Goal: Information Seeking & Learning: Learn about a topic

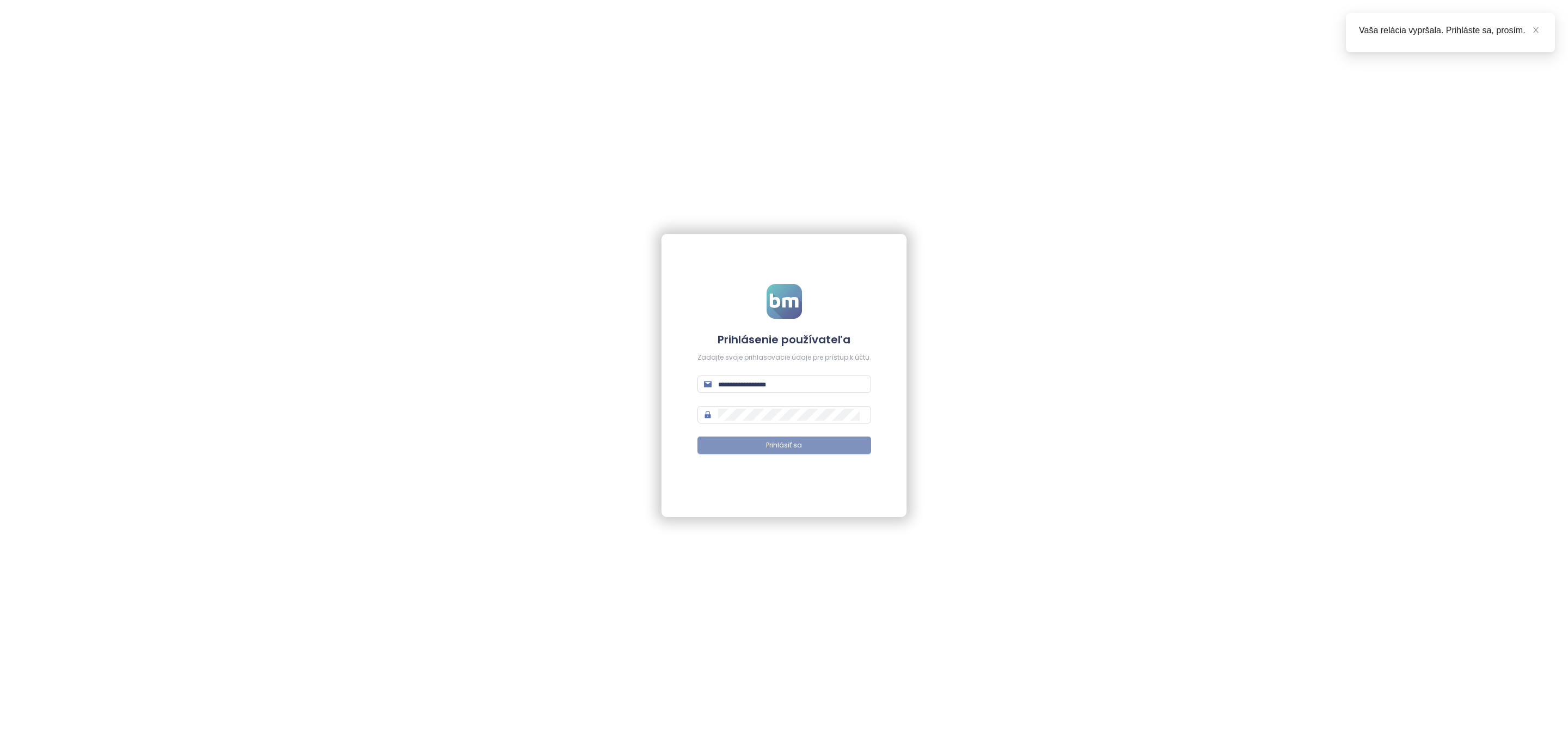
type input "**********"
click at [743, 439] on button "Prihlásiť sa" at bounding box center [784, 445] width 173 height 18
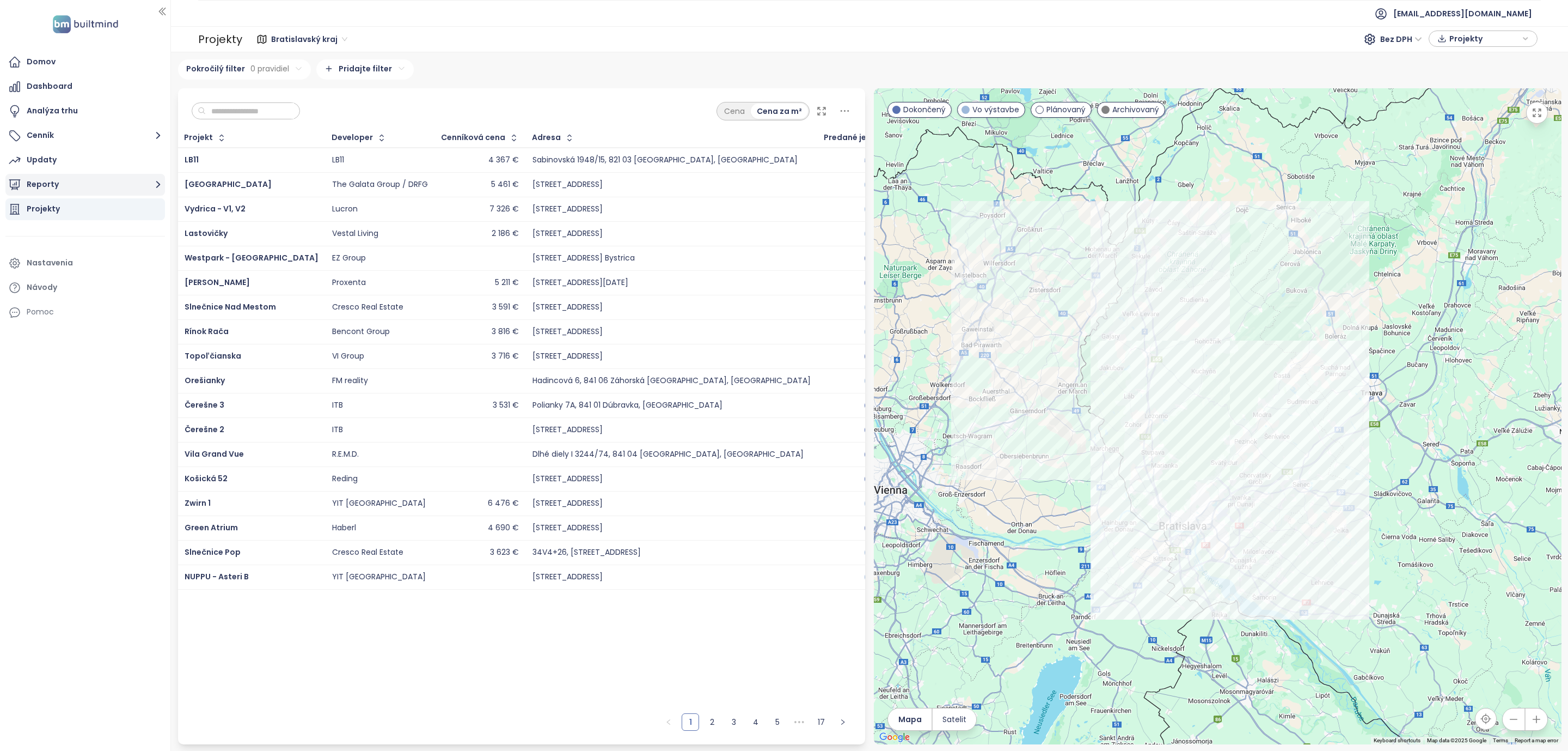
click at [61, 180] on button "Reporty" at bounding box center [85, 185] width 159 height 22
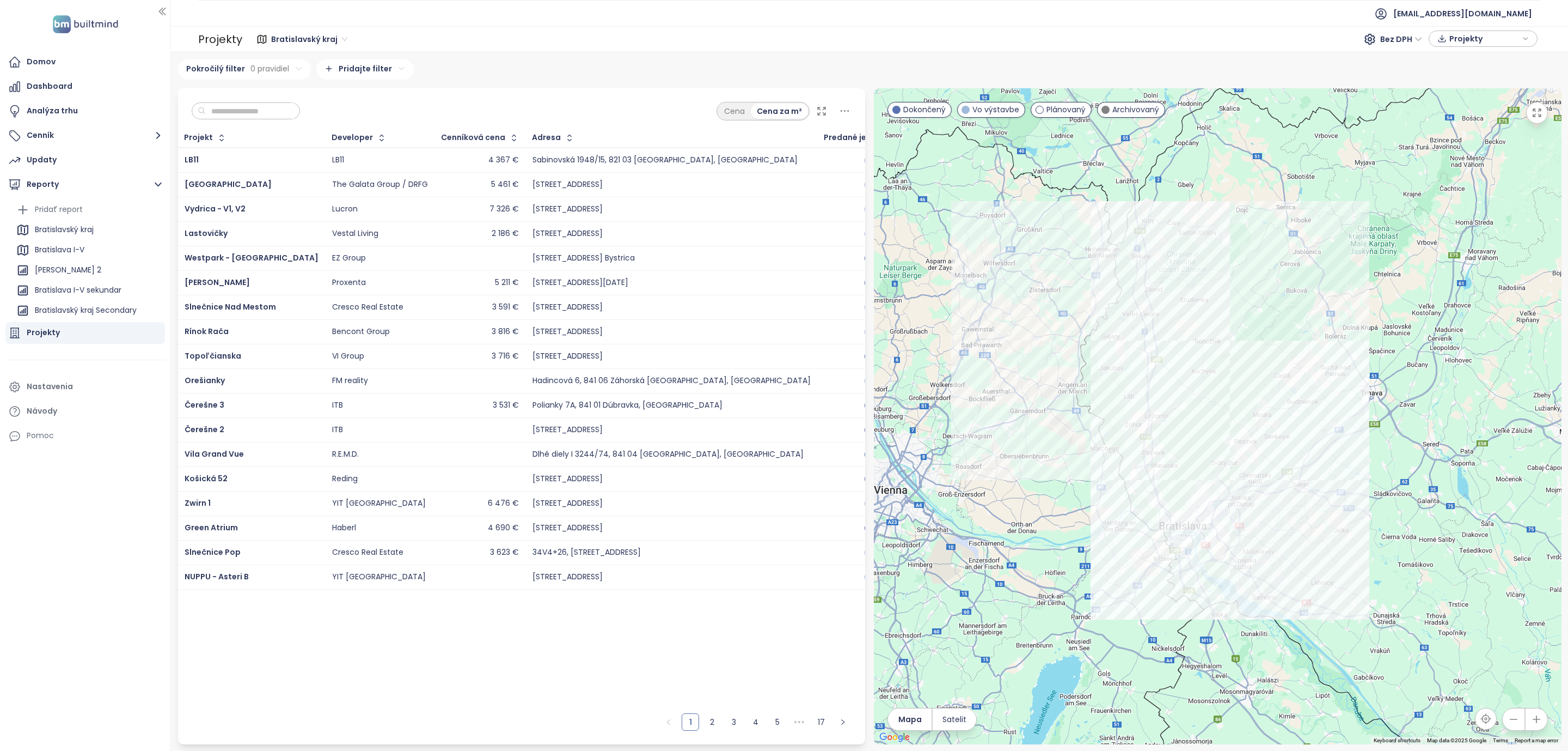
click at [262, 106] on input "text" at bounding box center [250, 111] width 88 height 16
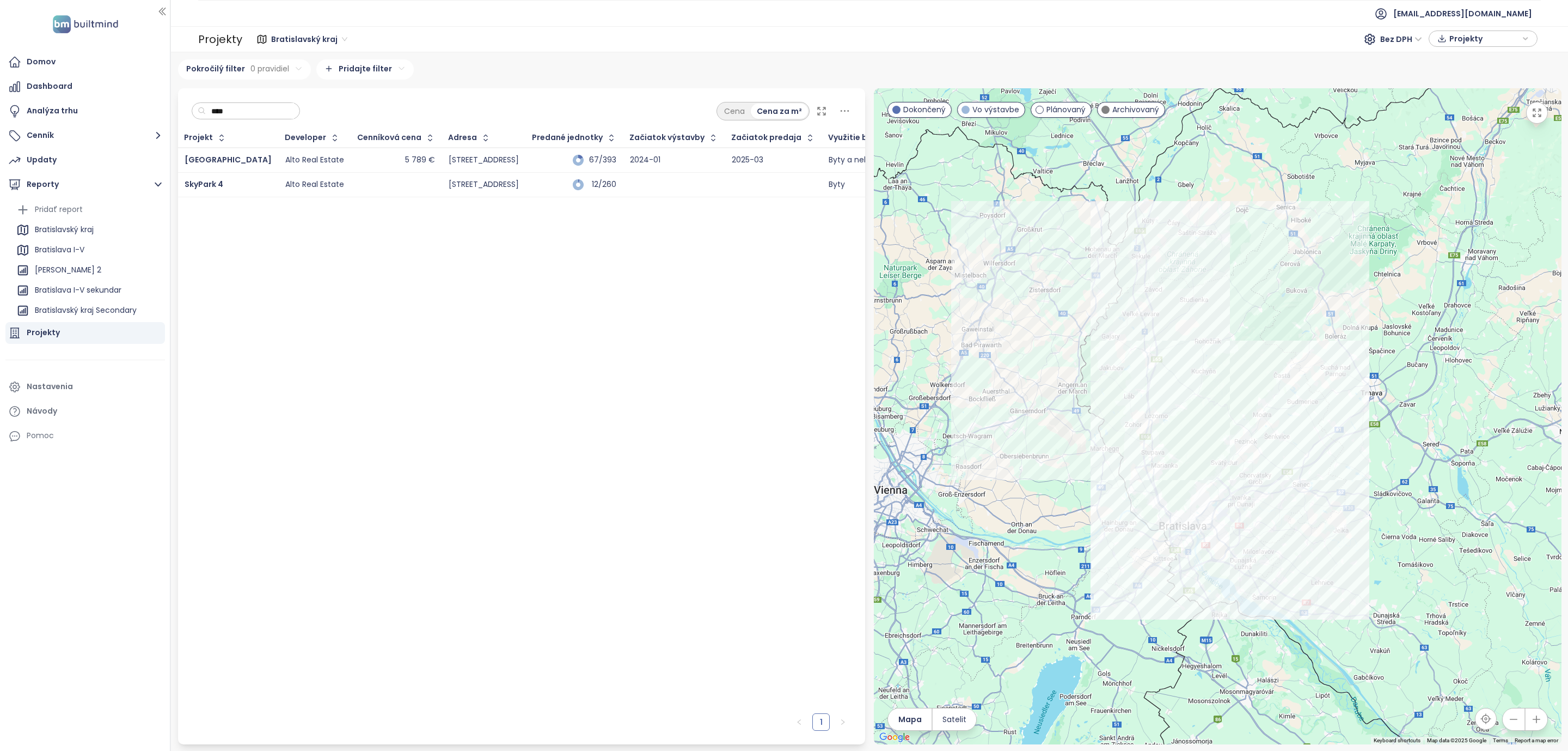
drag, startPoint x: 252, startPoint y: 107, endPoint x: 170, endPoint y: 110, distance: 82.1
click at [170, 110] on section "Domov Dashboard Analýza trhu Cenník Updaty Reporty Pridať report Bratislavský k…" at bounding box center [784, 375] width 1568 height 751
type input "*"
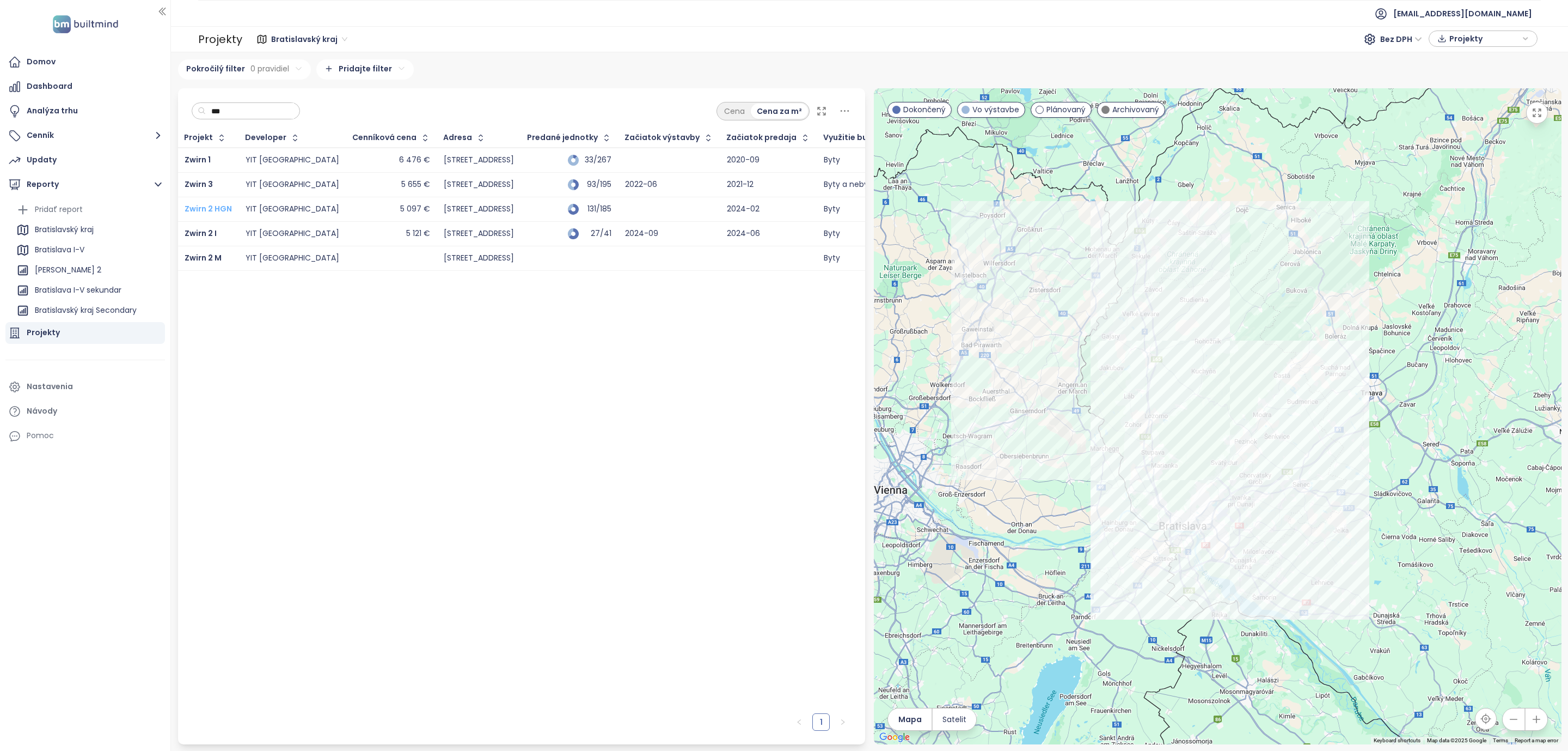
type input "***"
click at [70, 247] on div "Bratislava I-V" at bounding box center [59, 250] width 49 height 13
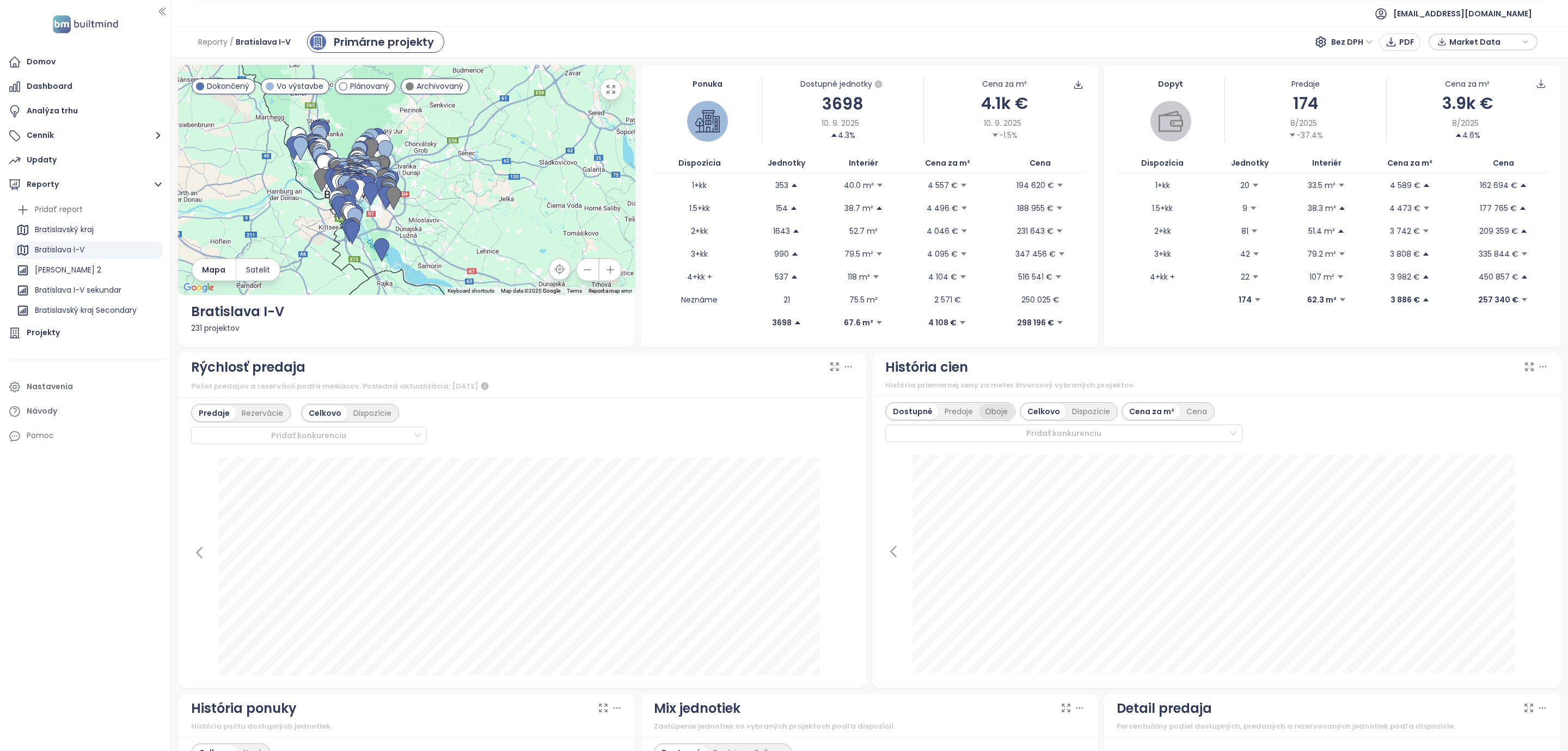
click at [988, 418] on div "Oboje" at bounding box center [996, 411] width 35 height 15
click at [1524, 372] on icon at bounding box center [1530, 367] width 11 height 11
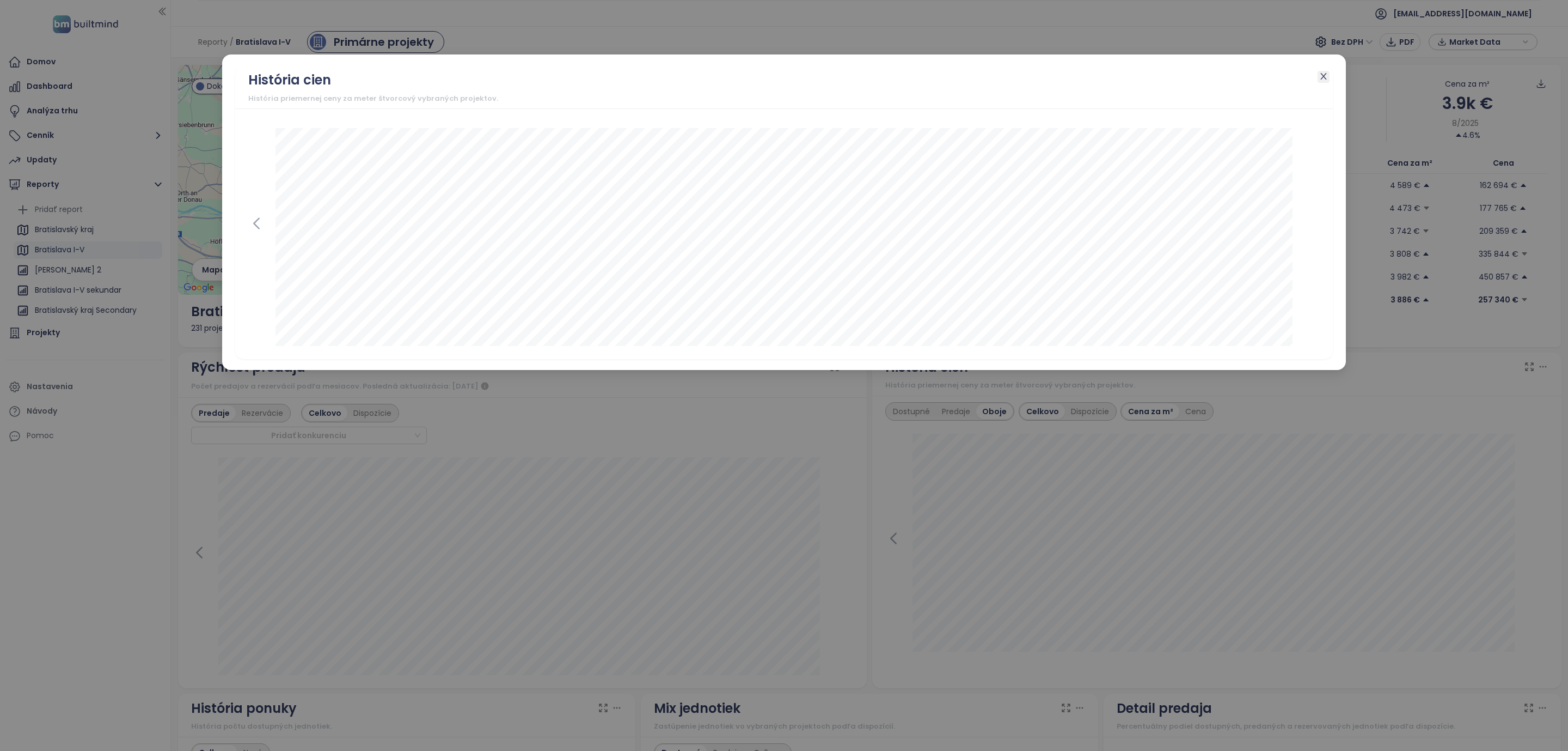
click at [1326, 74] on icon "close" at bounding box center [1323, 76] width 9 height 9
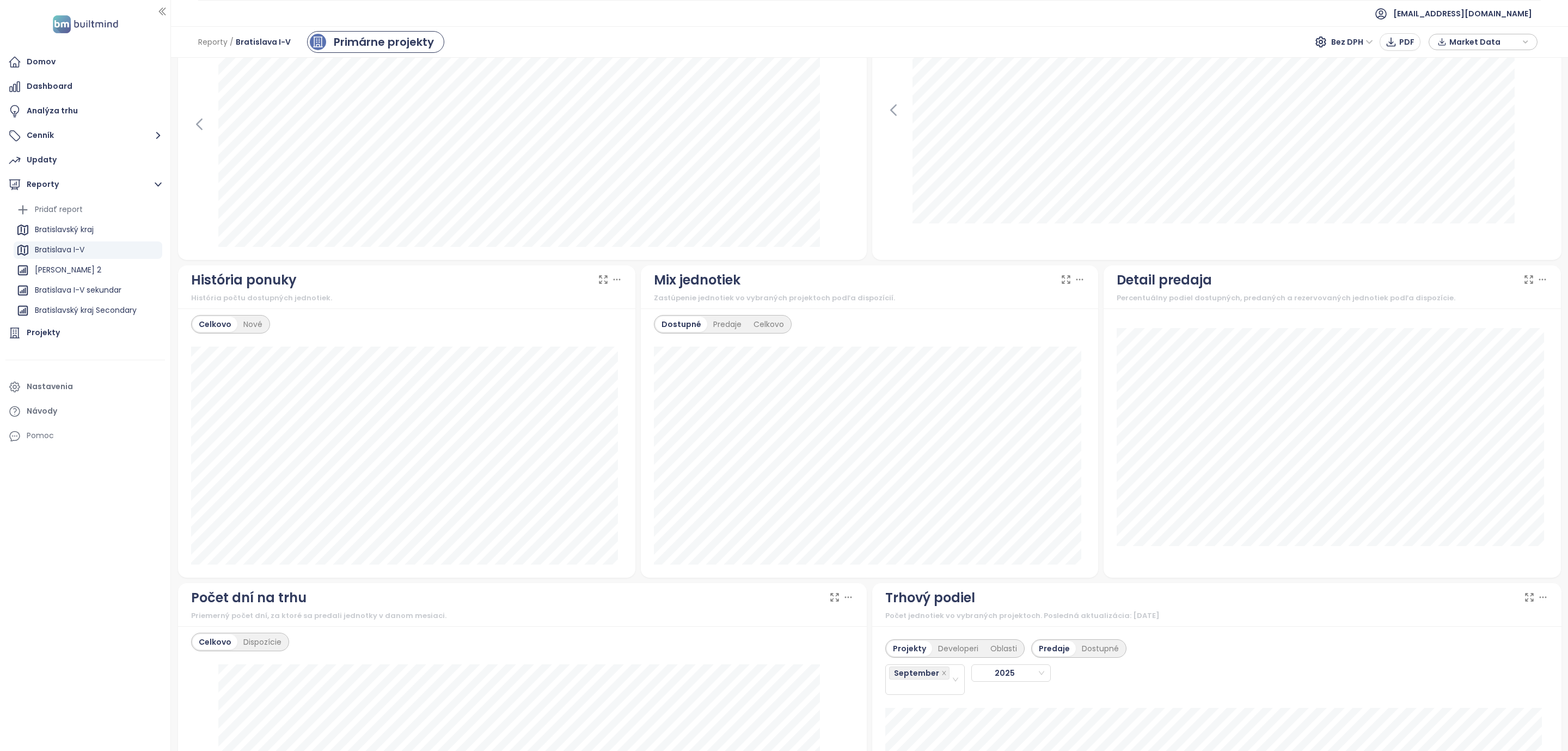
scroll to position [654, 0]
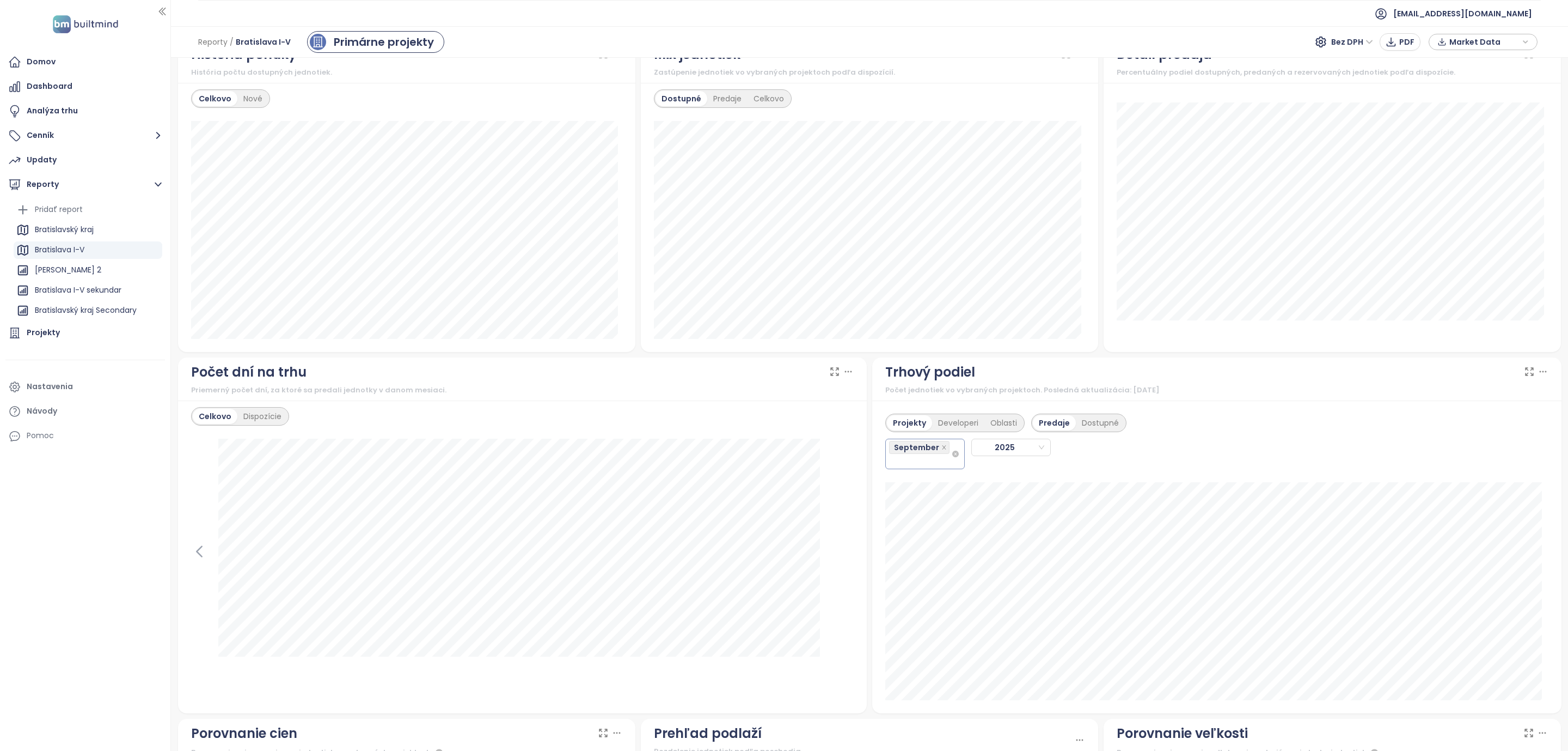
click at [934, 467] on div "September" at bounding box center [920, 454] width 62 height 29
click at [905, 604] on div "August" at bounding box center [919, 608] width 61 height 12
drag, startPoint x: 935, startPoint y: 450, endPoint x: 935, endPoint y: 456, distance: 6.0
click at [941, 450] on icon "close" at bounding box center [943, 447] width 5 height 5
click at [1525, 376] on icon at bounding box center [1529, 372] width 8 height 8
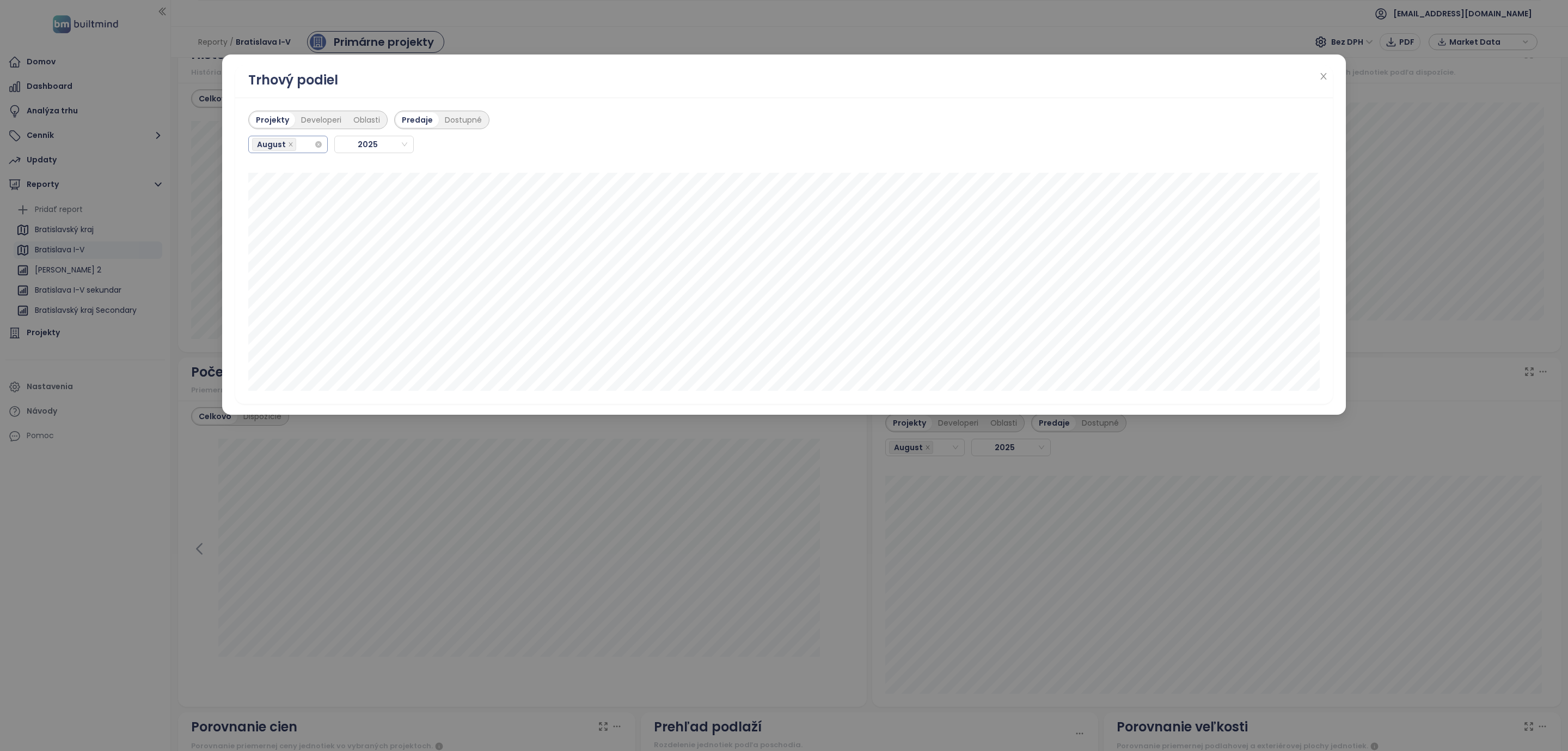
click at [304, 146] on div "August" at bounding box center [283, 144] width 62 height 15
click at [282, 167] on div "January" at bounding box center [287, 167] width 61 height 12
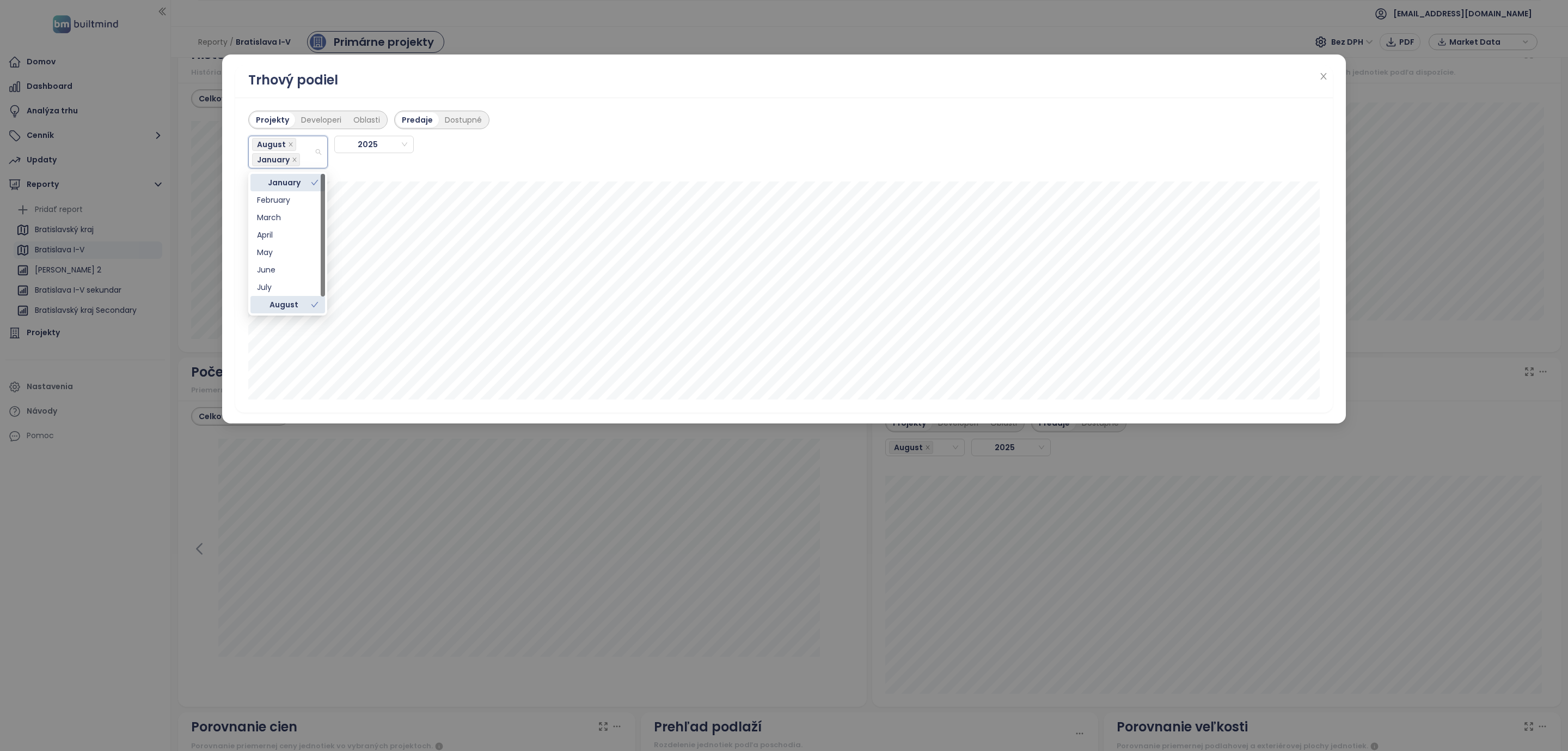
click at [280, 196] on div "February" at bounding box center [287, 200] width 61 height 12
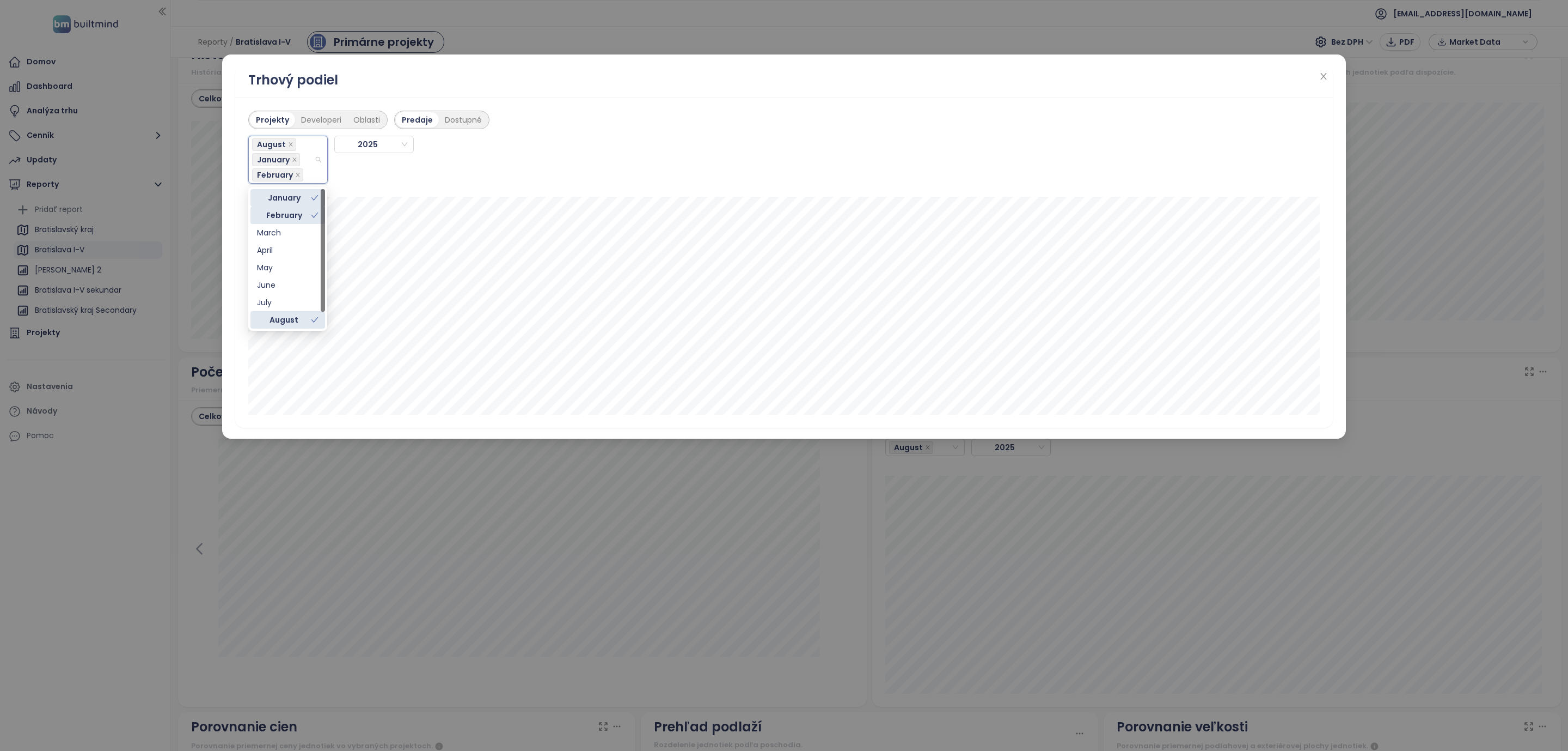
click at [275, 227] on div "March" at bounding box center [287, 233] width 61 height 12
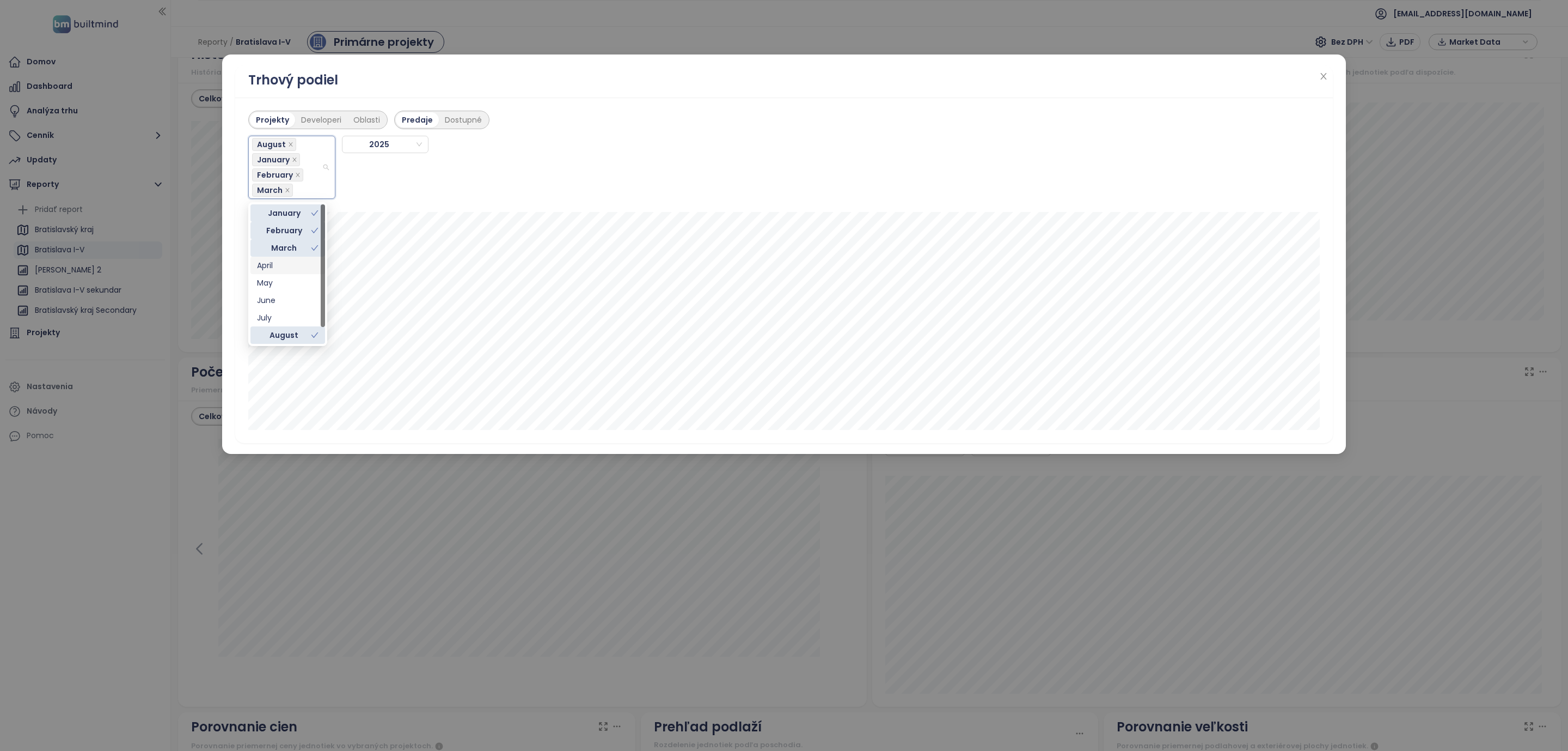
click at [271, 261] on div "April" at bounding box center [287, 266] width 61 height 12
click at [271, 281] on div "May" at bounding box center [287, 283] width 61 height 12
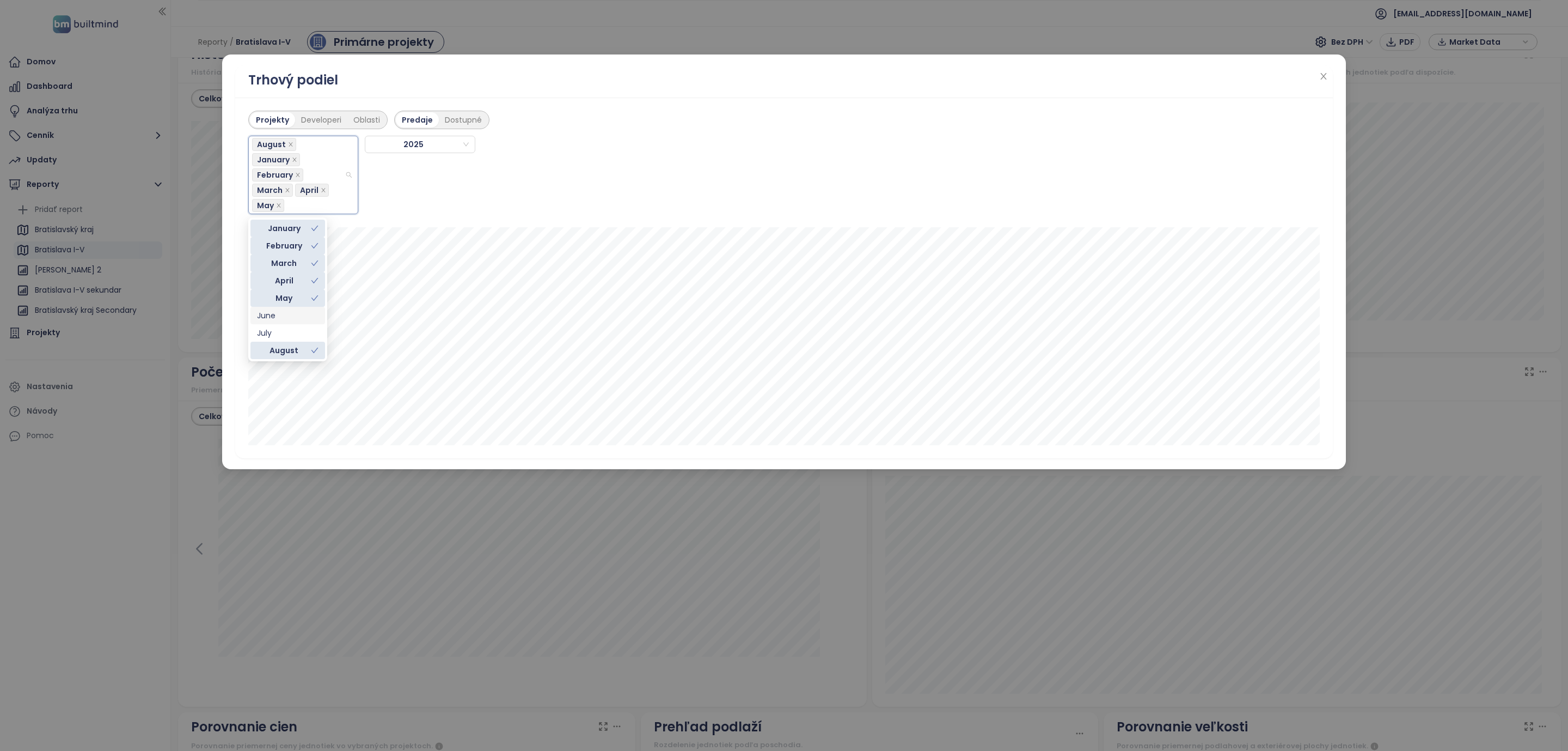
click at [270, 316] on div "June" at bounding box center [287, 316] width 61 height 12
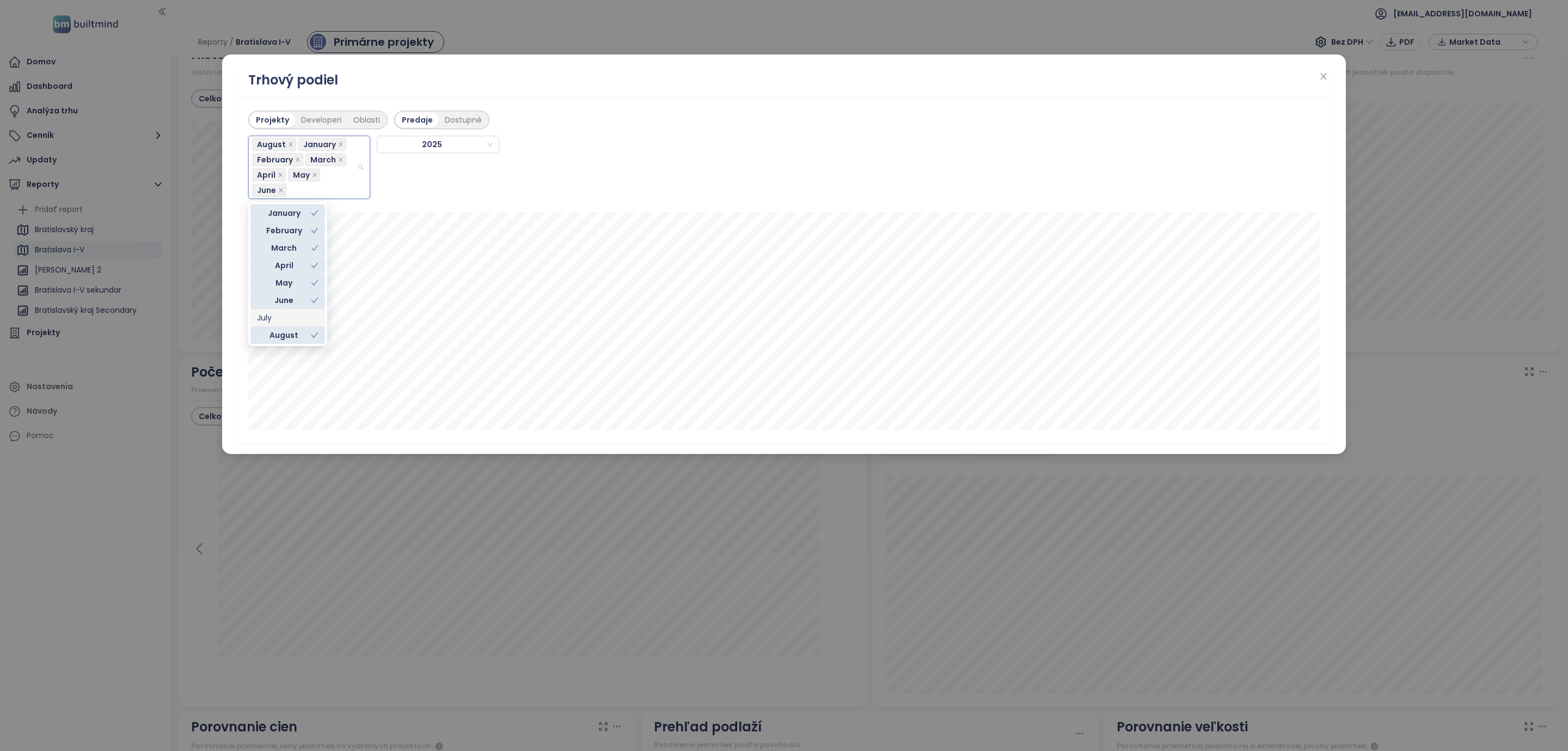
click at [268, 320] on div "July" at bounding box center [287, 318] width 61 height 12
click at [287, 332] on div "September" at bounding box center [287, 336] width 61 height 12
click at [237, 414] on div "Projekty Developeri Oblasti Predaje Dostupné August January February March Apri…" at bounding box center [783, 270] width 1097 height 345
click at [103, 487] on div "Trhový podiel Projekty Developeri Oblasti Predaje Dostupné August January Febru…" at bounding box center [784, 375] width 1568 height 751
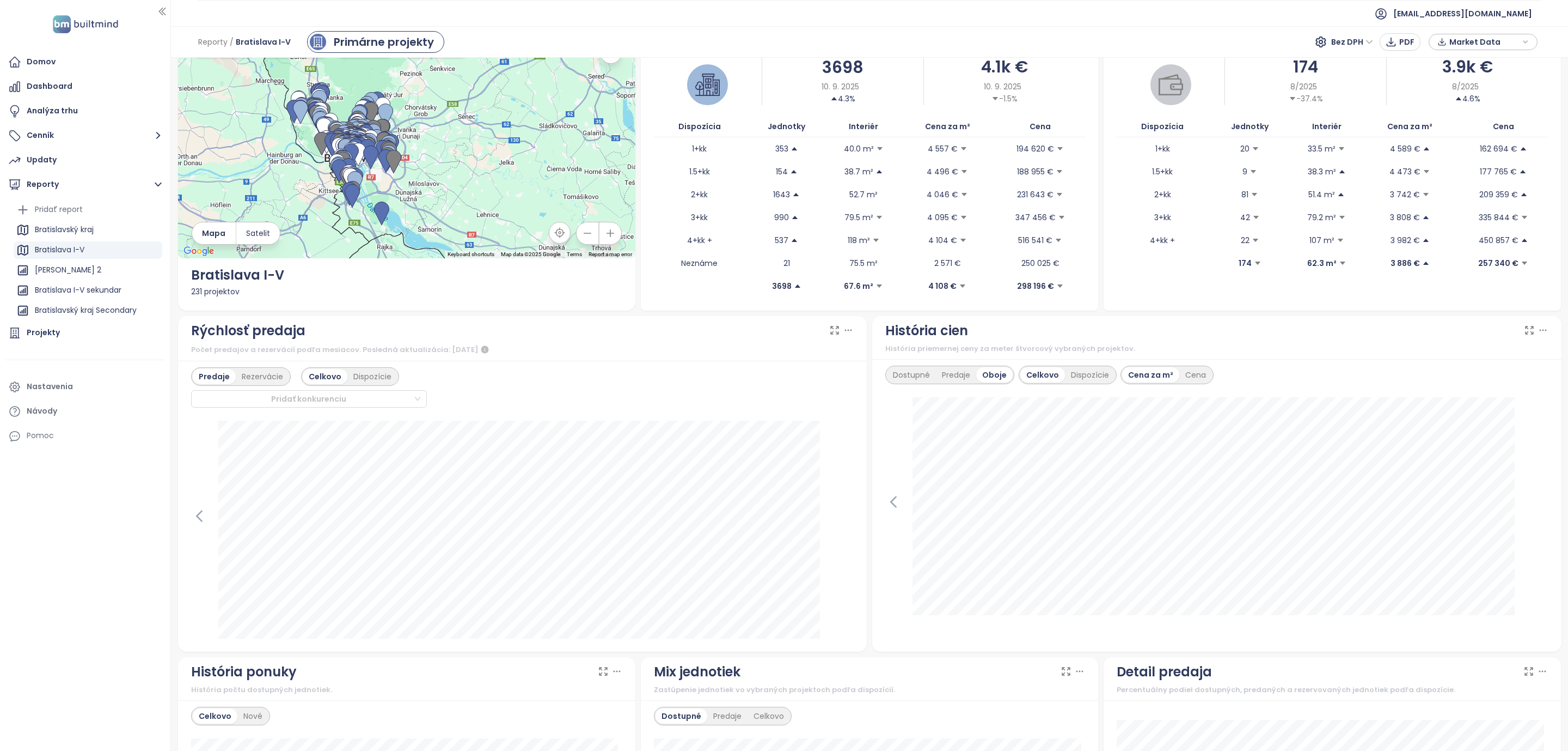
scroll to position [0, 0]
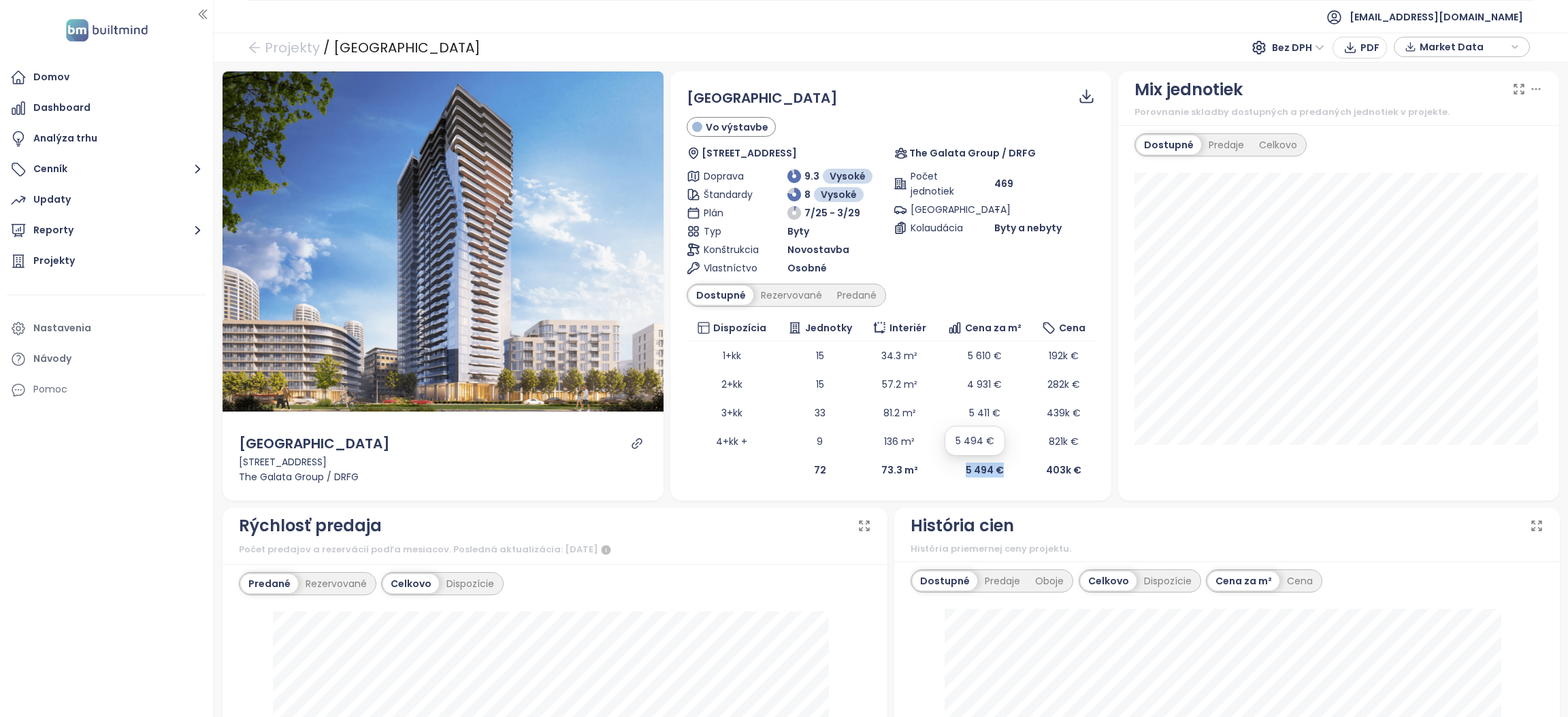
drag, startPoint x: 948, startPoint y: 471, endPoint x: 993, endPoint y: 467, distance: 45.2
click at [993, 467] on td "5 494 €" at bounding box center [984, 470] width 97 height 29
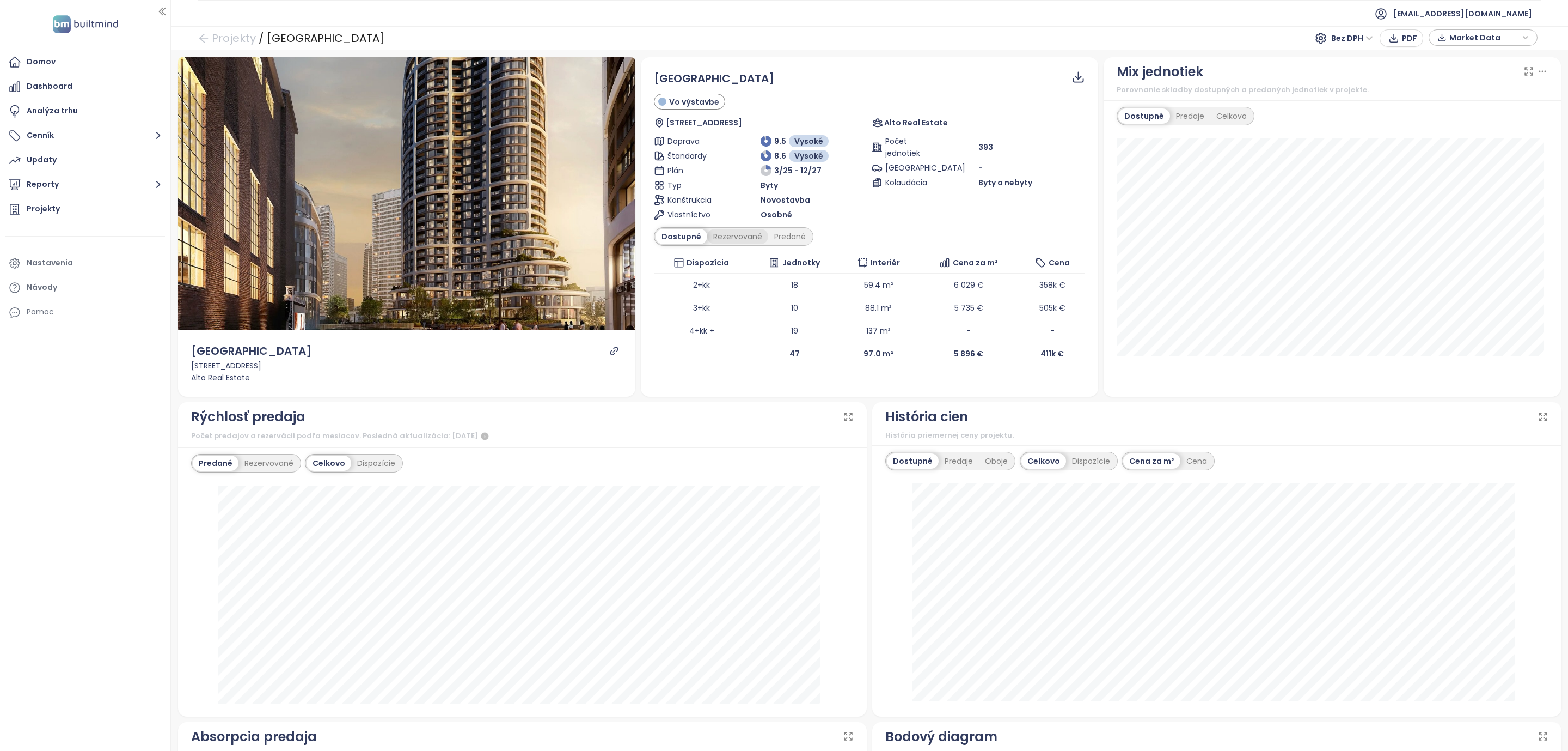
click at [716, 242] on div "Rezervované" at bounding box center [738, 236] width 61 height 15
click at [786, 240] on div "Predané" at bounding box center [790, 236] width 44 height 15
click at [727, 237] on div "Rezervované" at bounding box center [735, 236] width 61 height 15
click at [772, 239] on div "Predané" at bounding box center [790, 236] width 44 height 15
click at [726, 236] on div "Rezervované" at bounding box center [735, 236] width 61 height 15
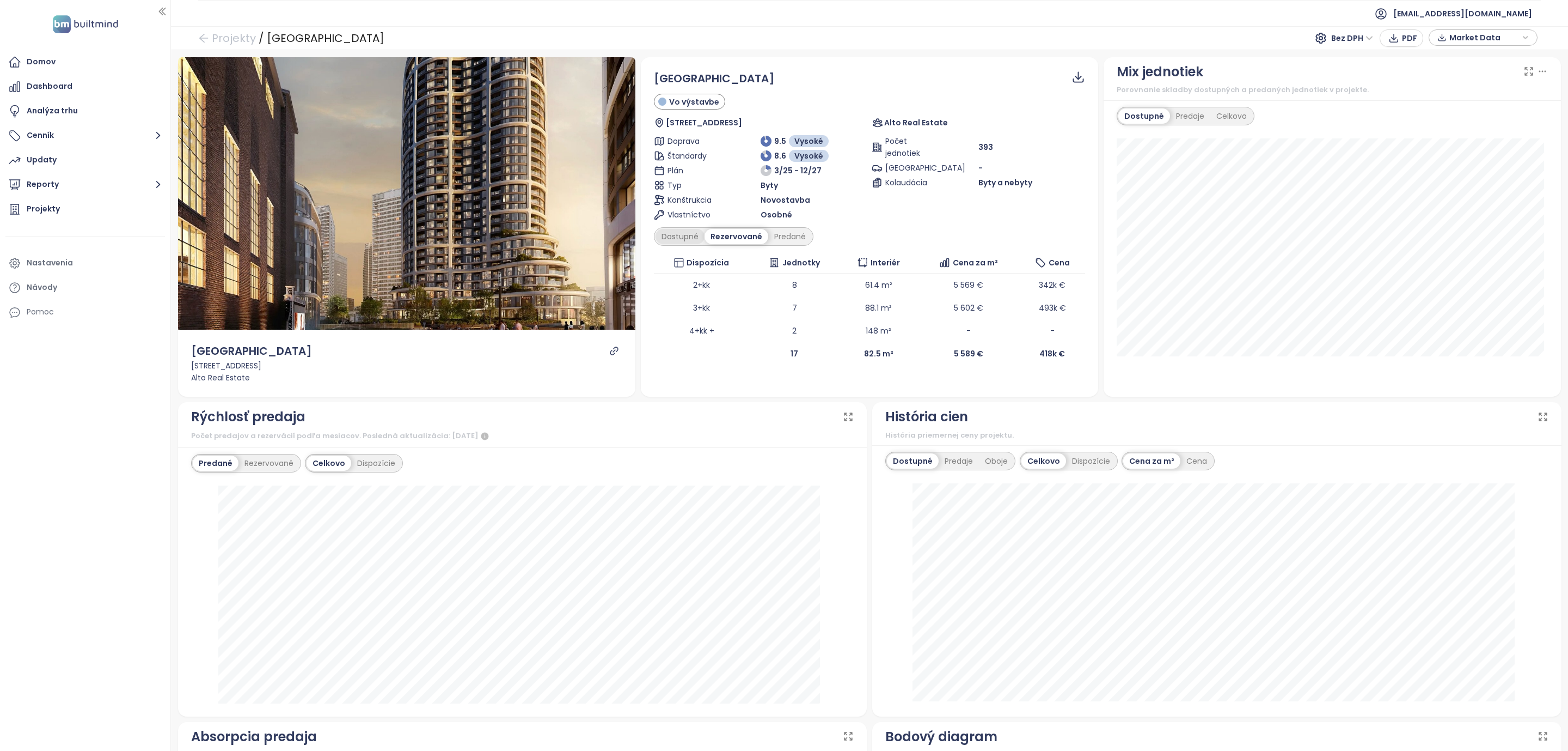
click at [677, 234] on div "Dostupné" at bounding box center [680, 236] width 49 height 15
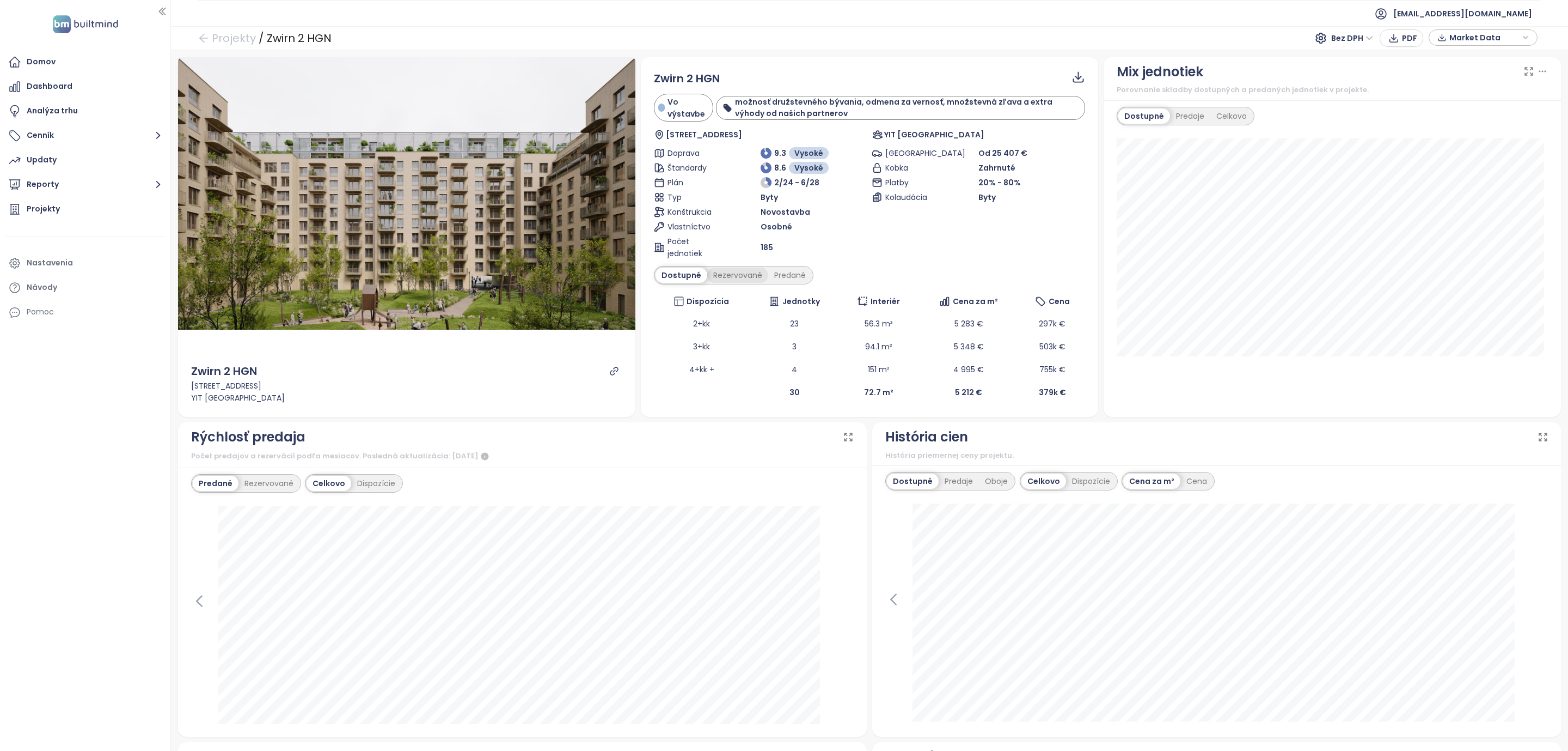
click at [740, 276] on div "Rezervované" at bounding box center [738, 275] width 61 height 15
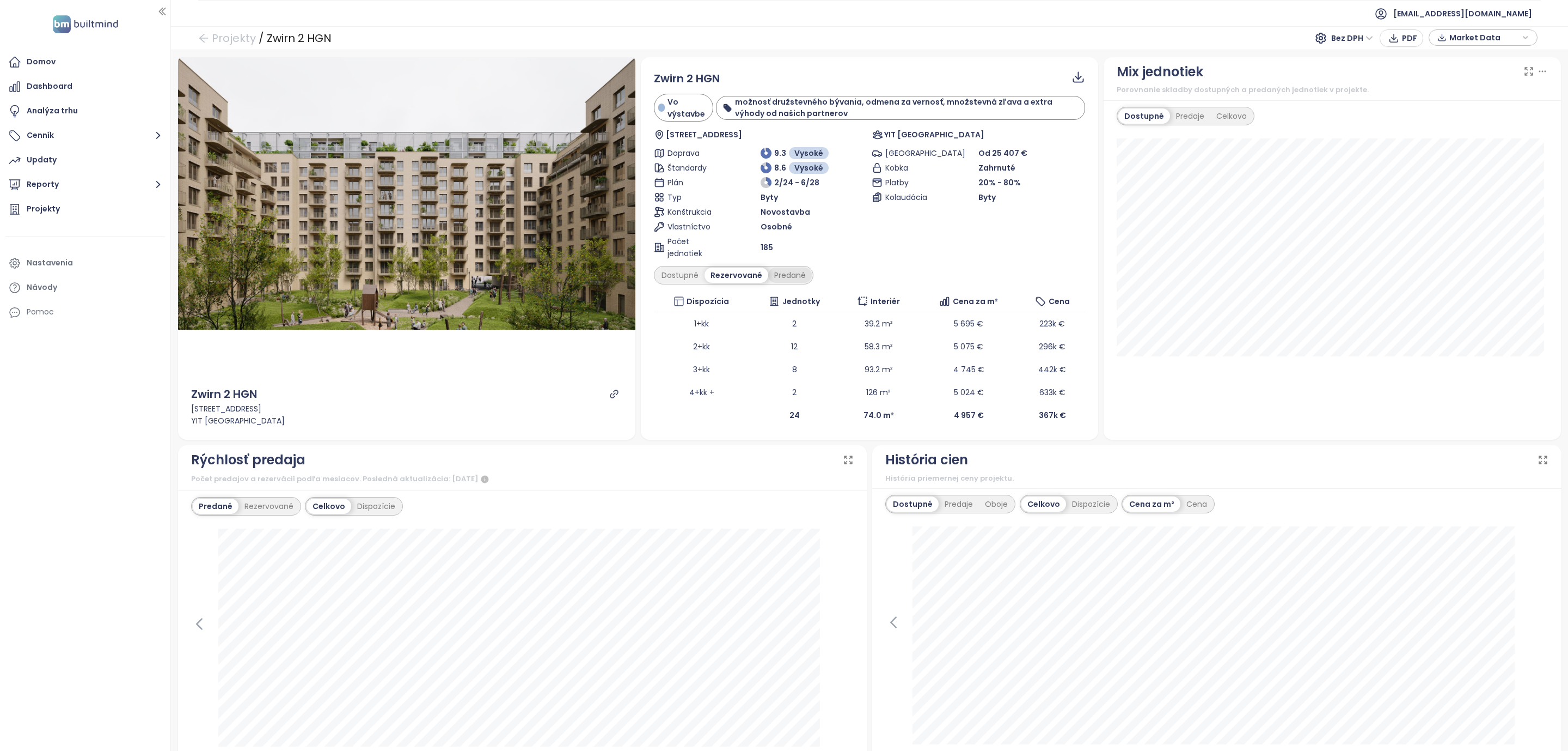
click at [784, 278] on div "Predané" at bounding box center [790, 275] width 44 height 15
click at [738, 280] on div "Rezervované" at bounding box center [735, 275] width 61 height 15
click at [681, 278] on div "Dostupné" at bounding box center [680, 275] width 49 height 15
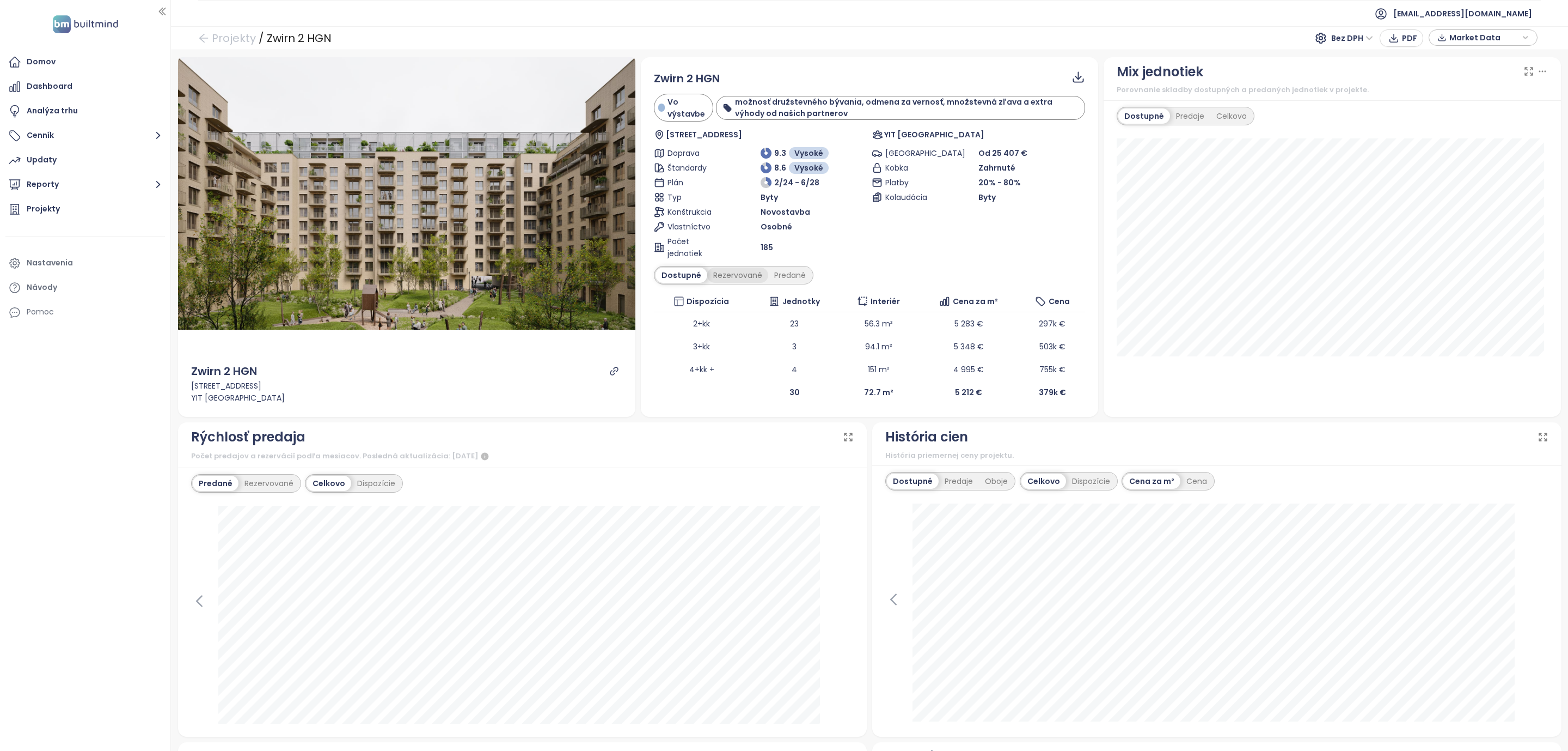
click at [721, 277] on div "Rezervované" at bounding box center [738, 275] width 61 height 15
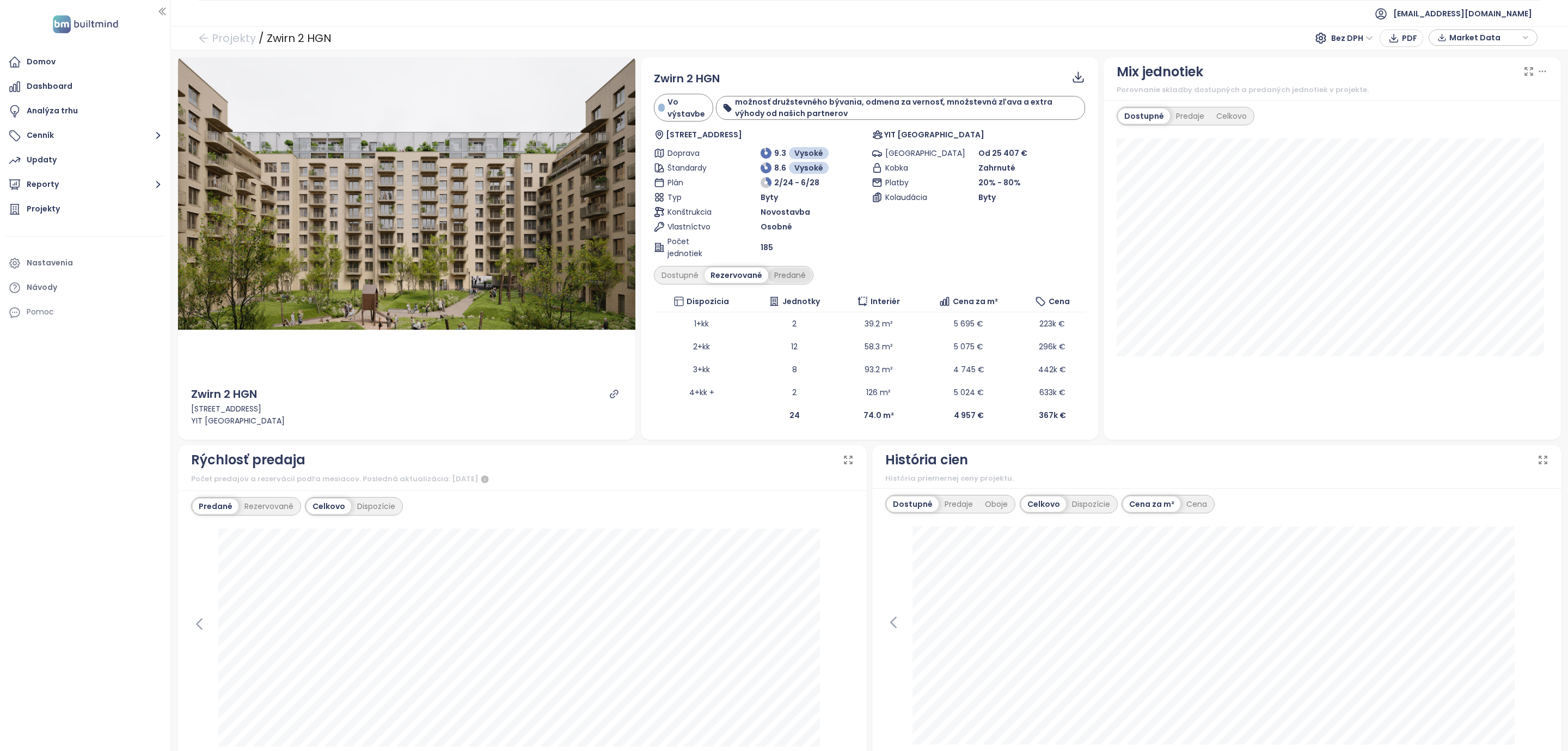
click at [782, 276] on div "Predané" at bounding box center [790, 275] width 44 height 15
click at [739, 280] on div "Rezervované" at bounding box center [735, 275] width 61 height 15
click at [695, 280] on div "Dostupné" at bounding box center [680, 275] width 49 height 15
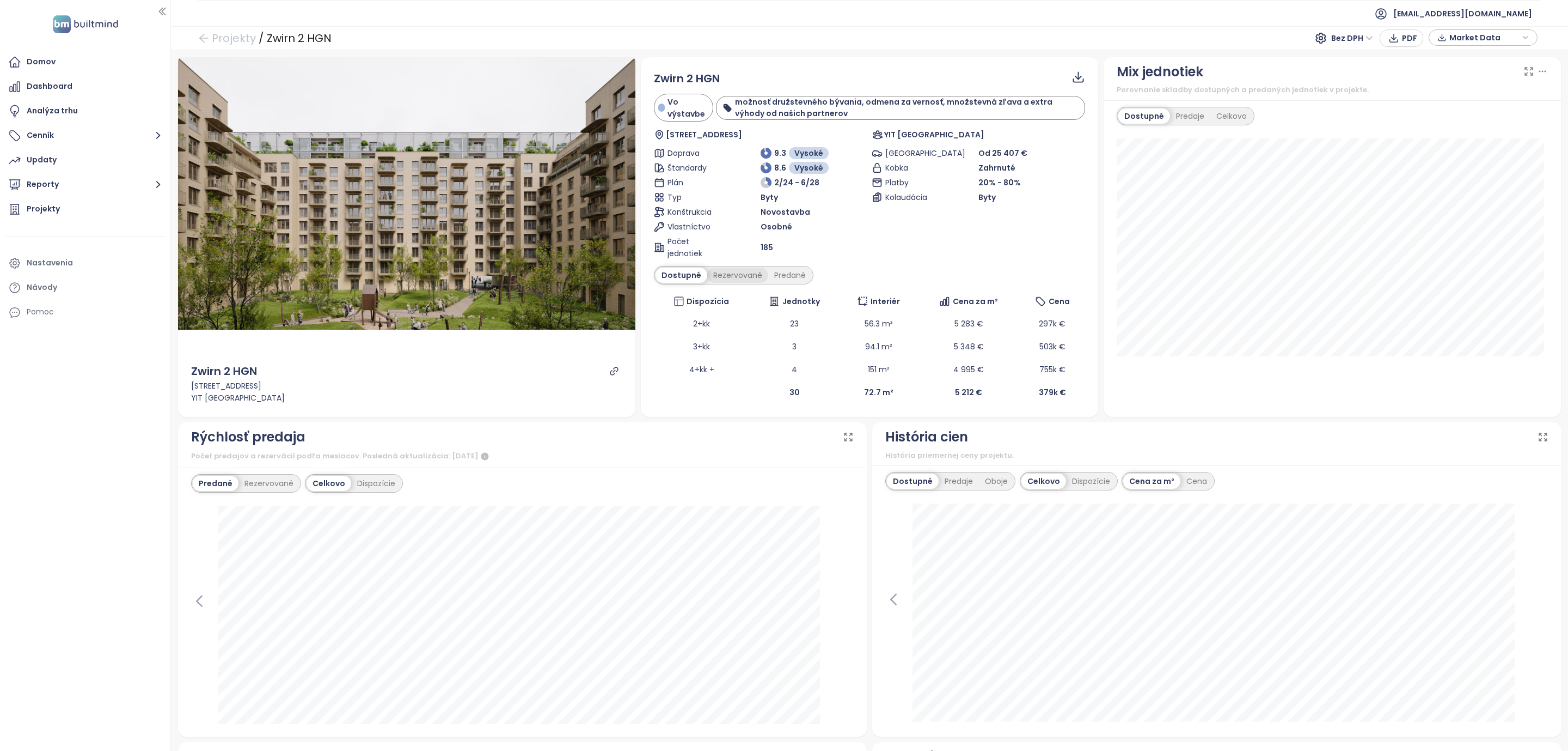
click at [735, 275] on div "Rezervované" at bounding box center [738, 275] width 61 height 15
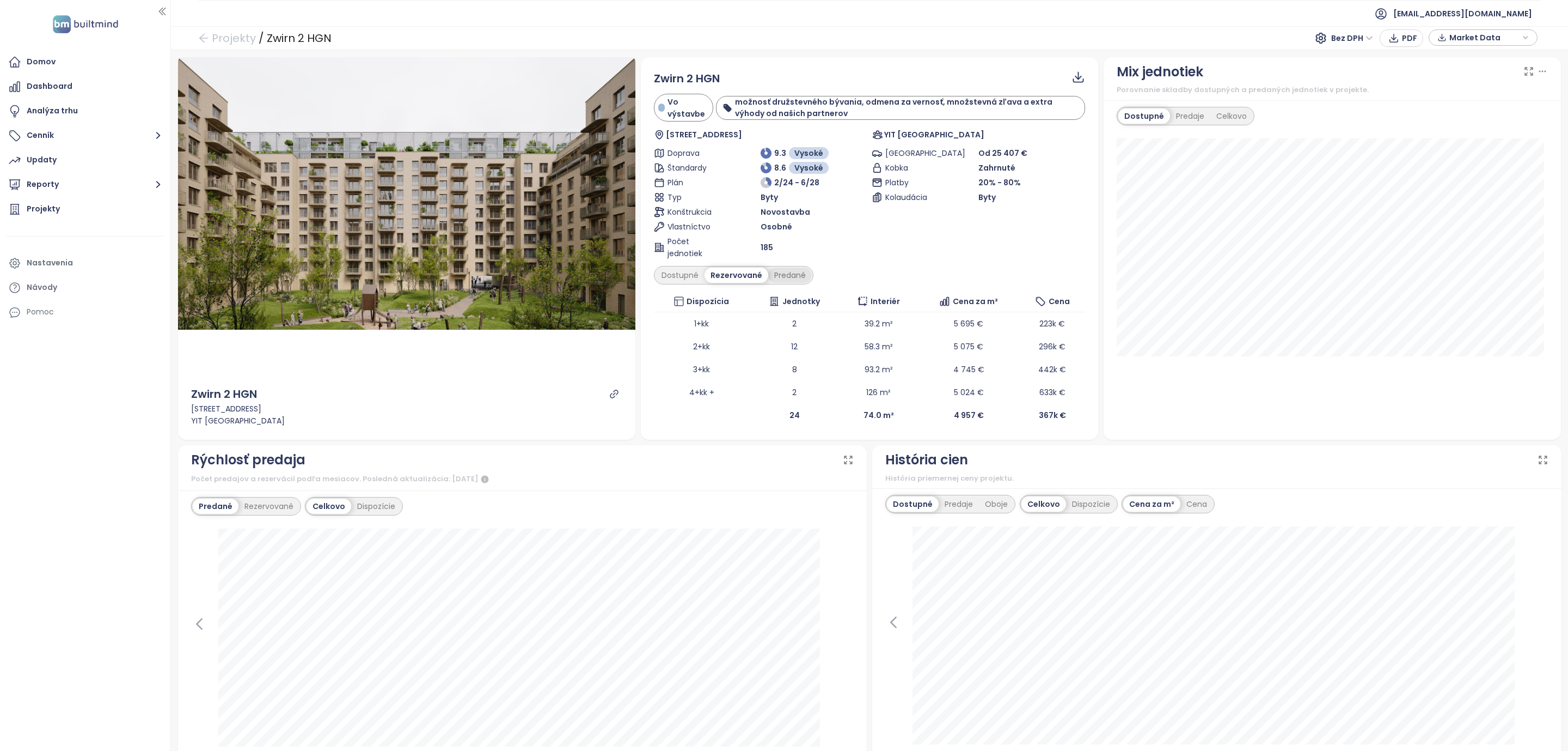
click at [776, 275] on div "Predané" at bounding box center [790, 275] width 44 height 15
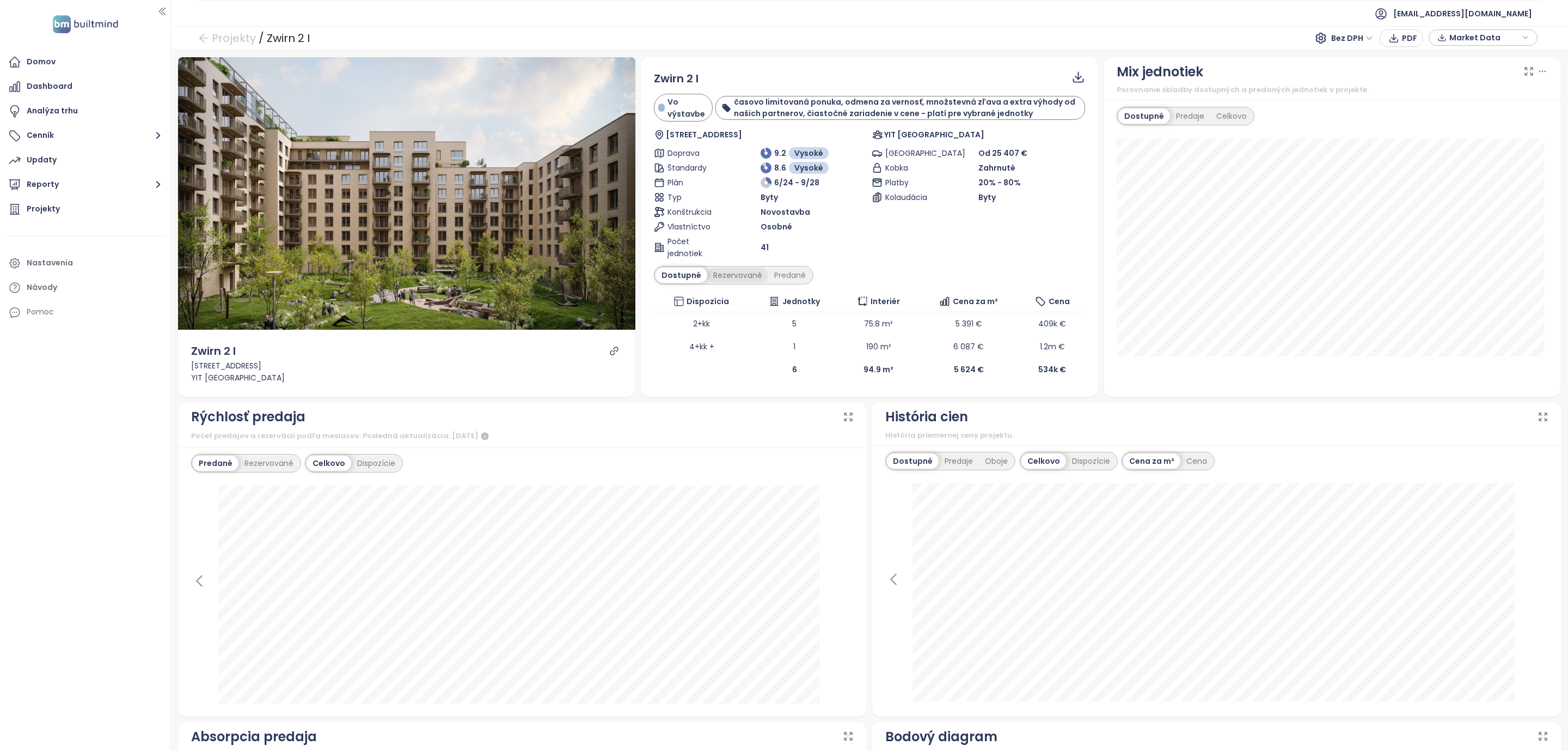
click at [730, 275] on div "Rezervované" at bounding box center [738, 275] width 61 height 15
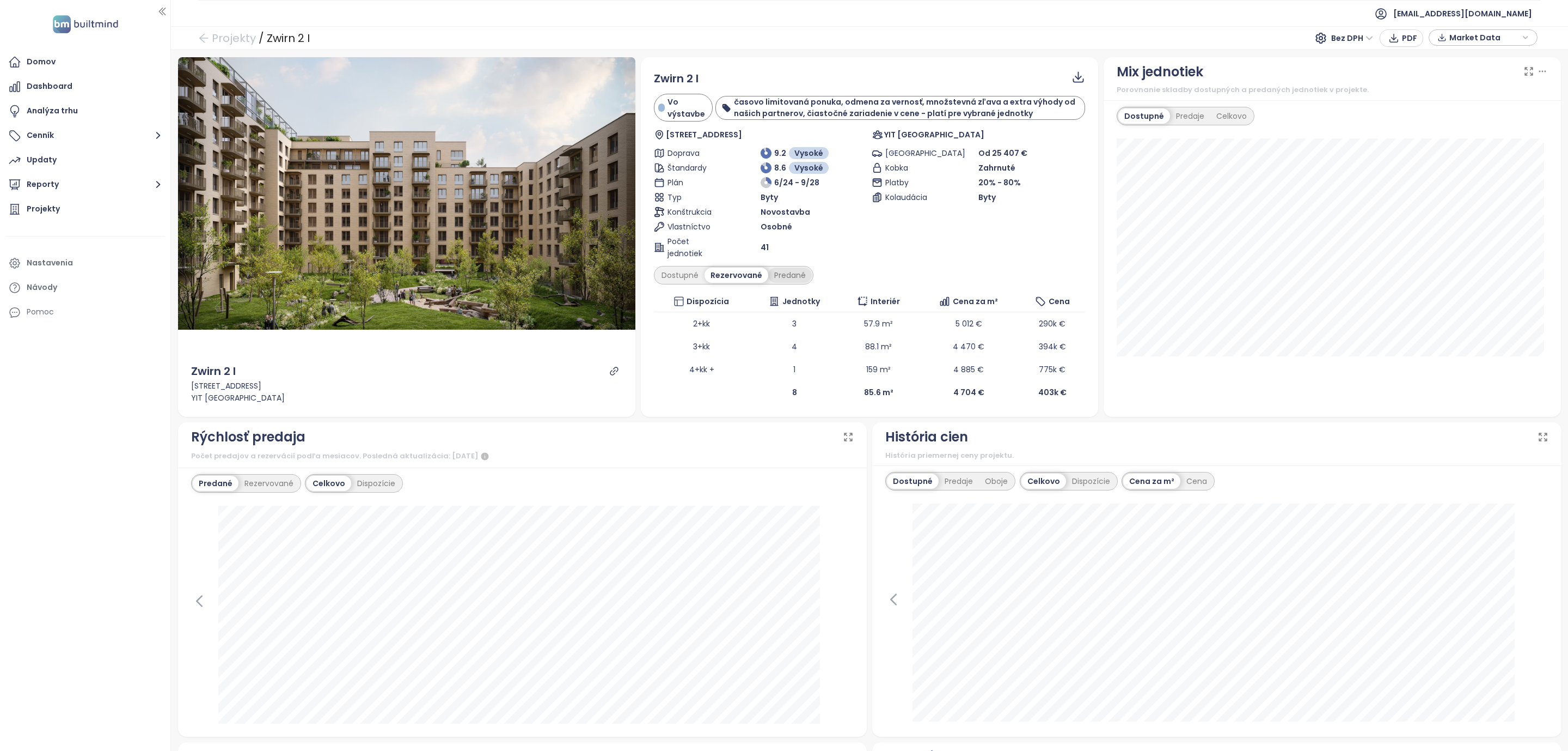
click at [776, 275] on div "Predané" at bounding box center [790, 275] width 44 height 15
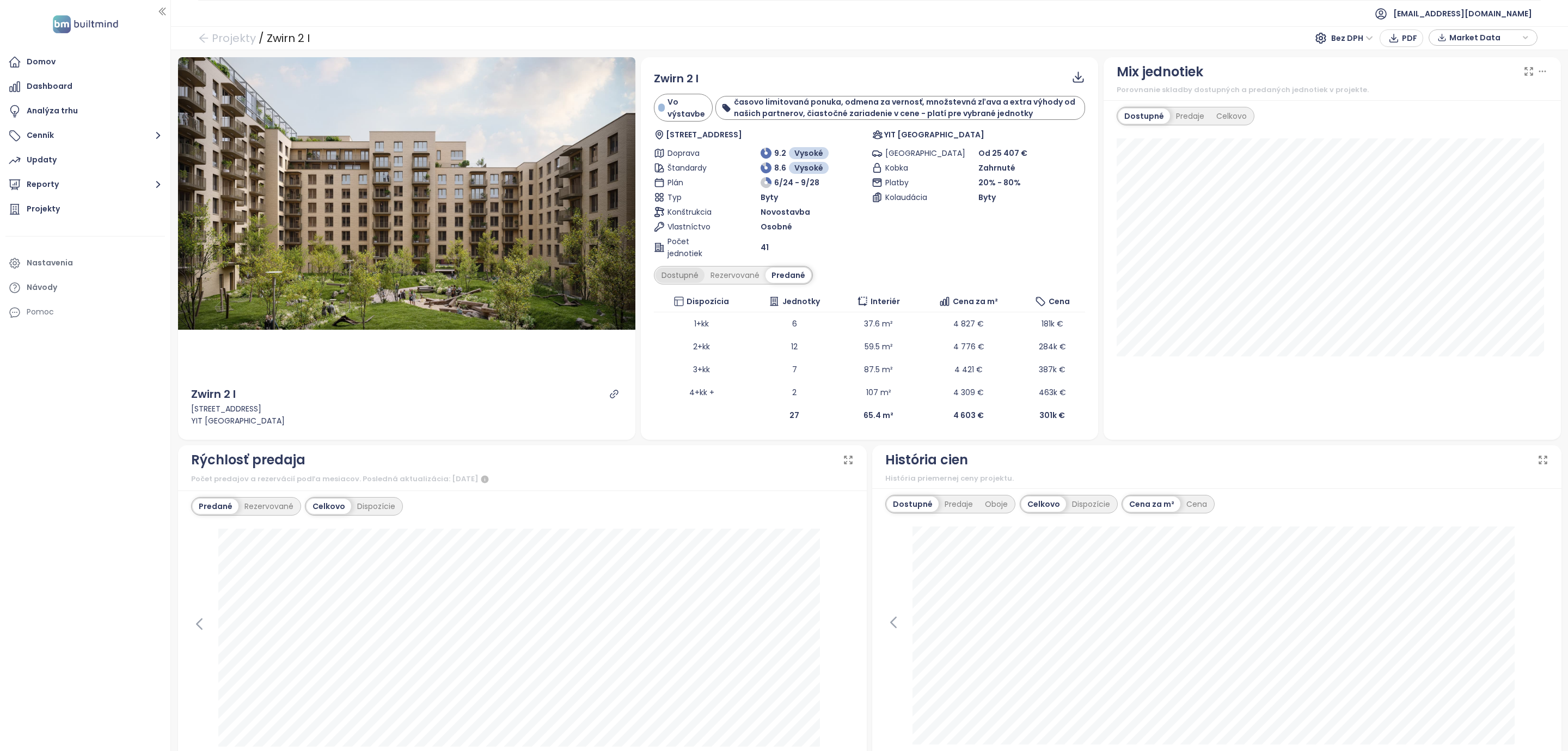
click at [690, 280] on div "Dostupné" at bounding box center [680, 275] width 49 height 15
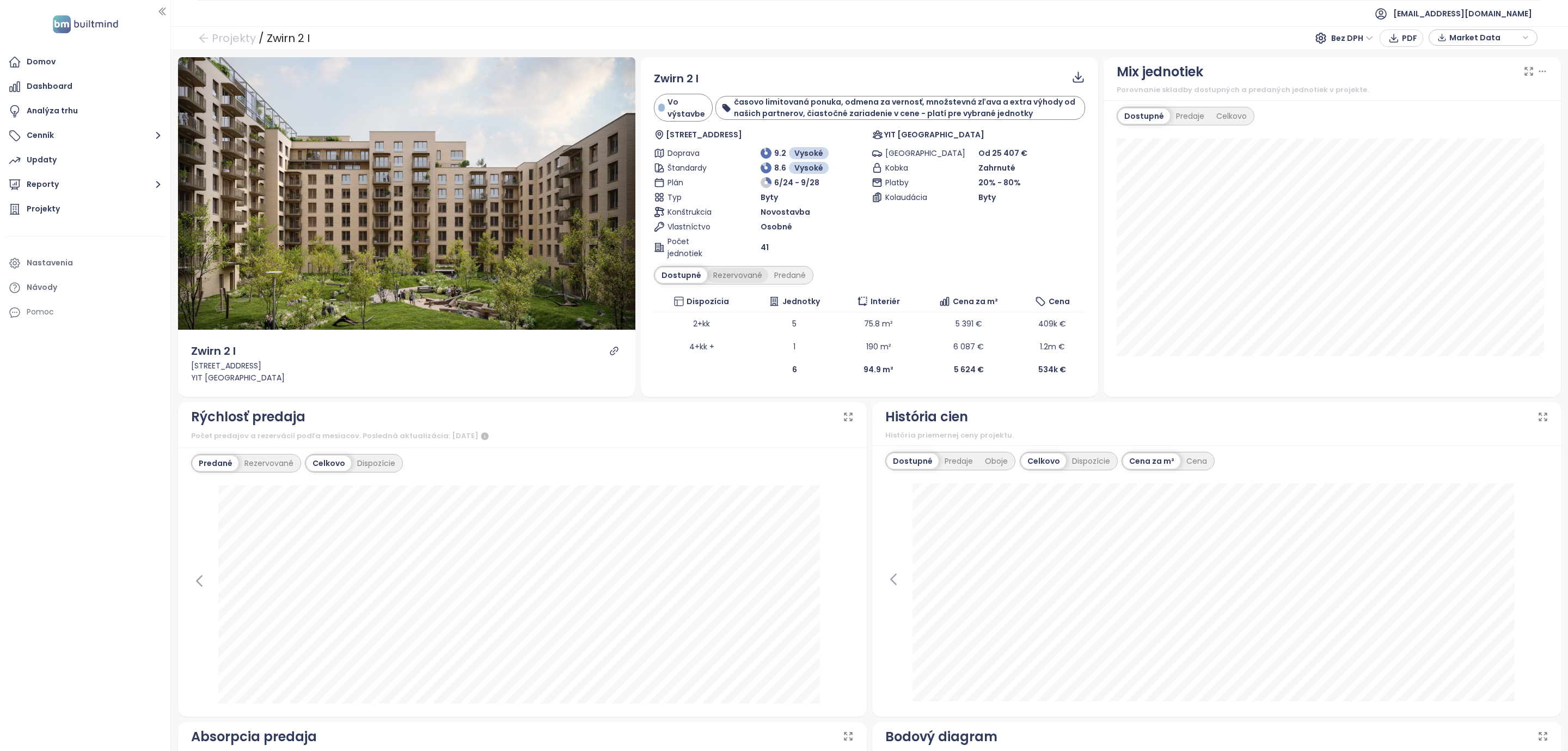
click at [727, 276] on div "Rezervované" at bounding box center [738, 275] width 61 height 15
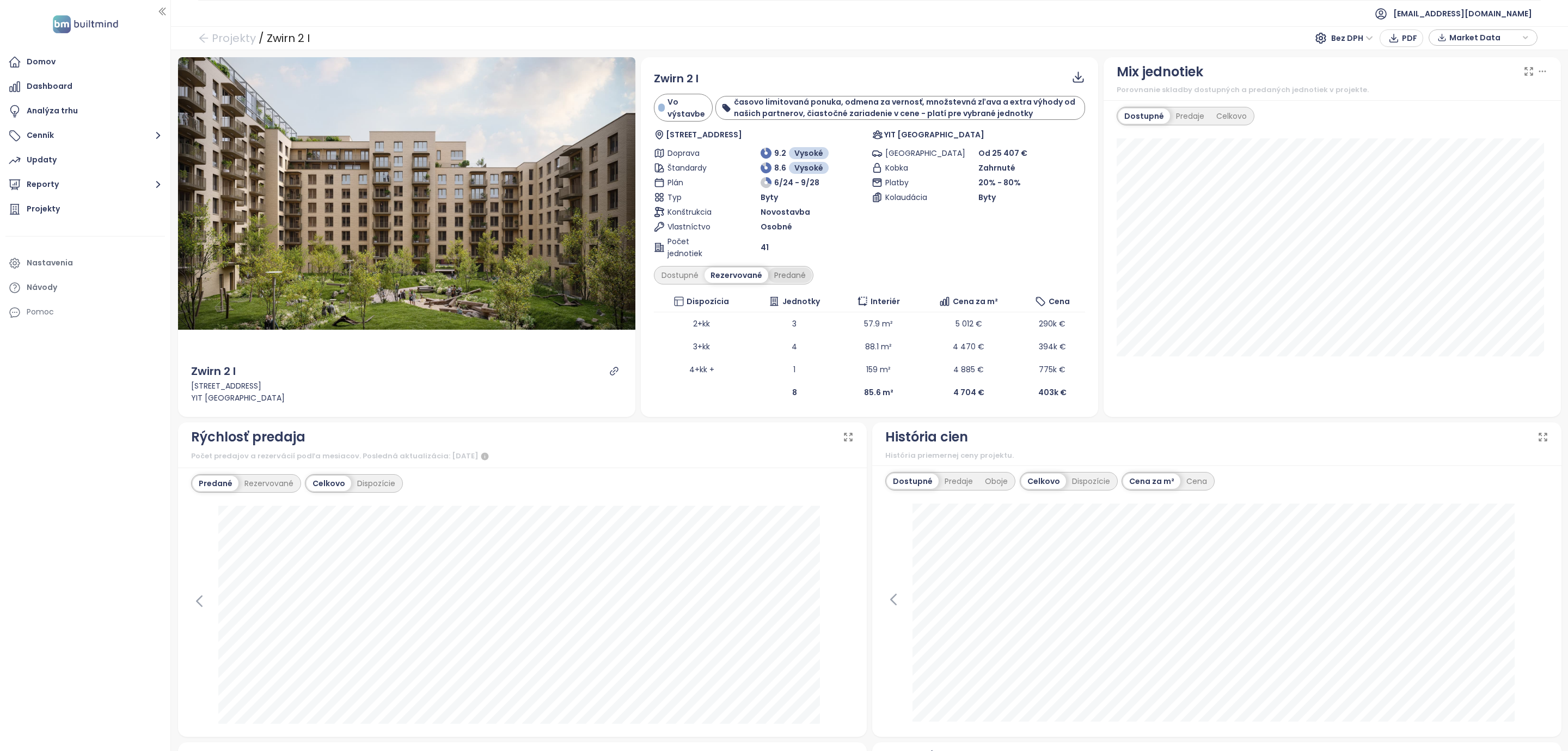
click at [779, 276] on div "Predané" at bounding box center [790, 275] width 44 height 15
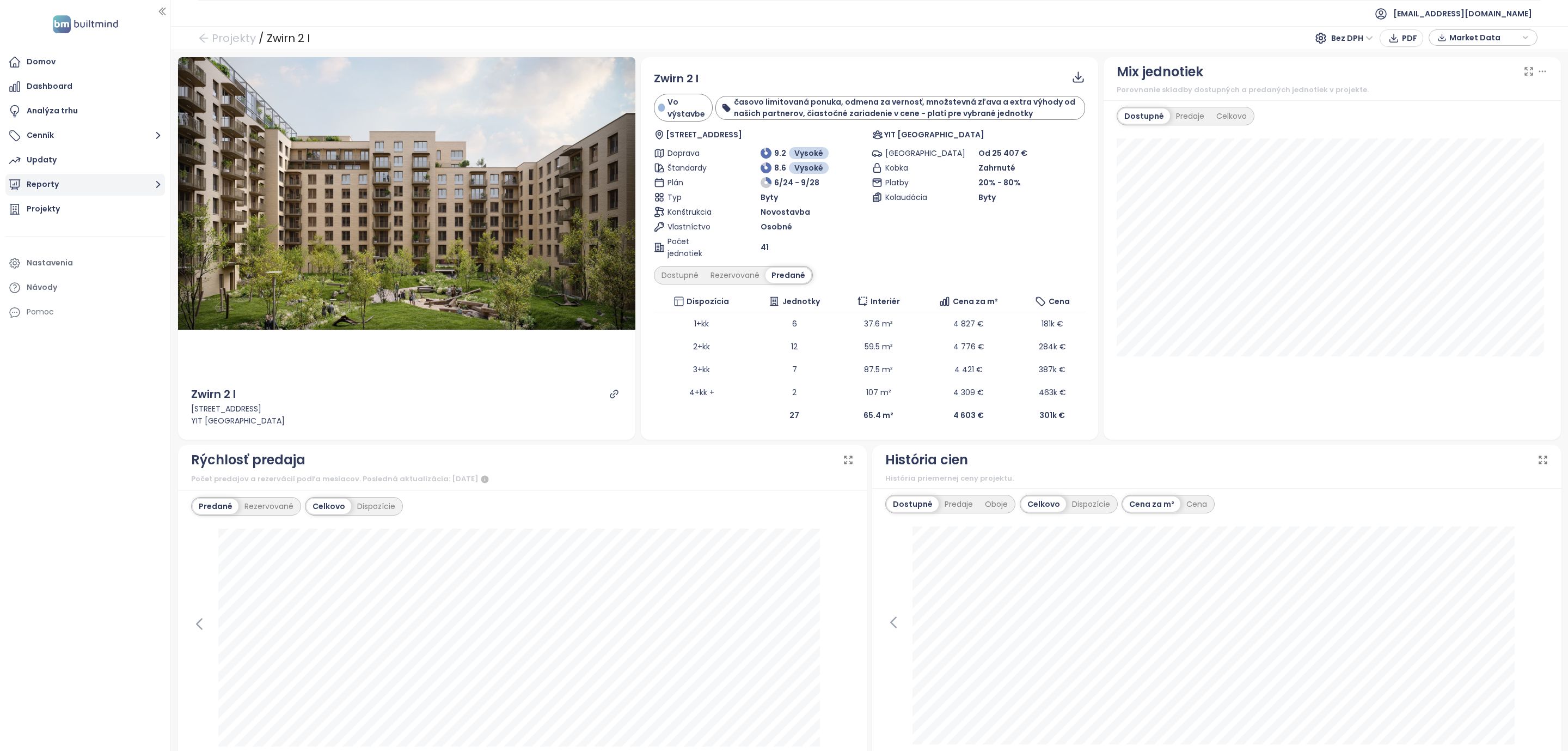
click at [37, 182] on button "Reporty" at bounding box center [85, 185] width 159 height 22
click at [49, 245] on div "Bratislava I-V" at bounding box center [59, 250] width 49 height 13
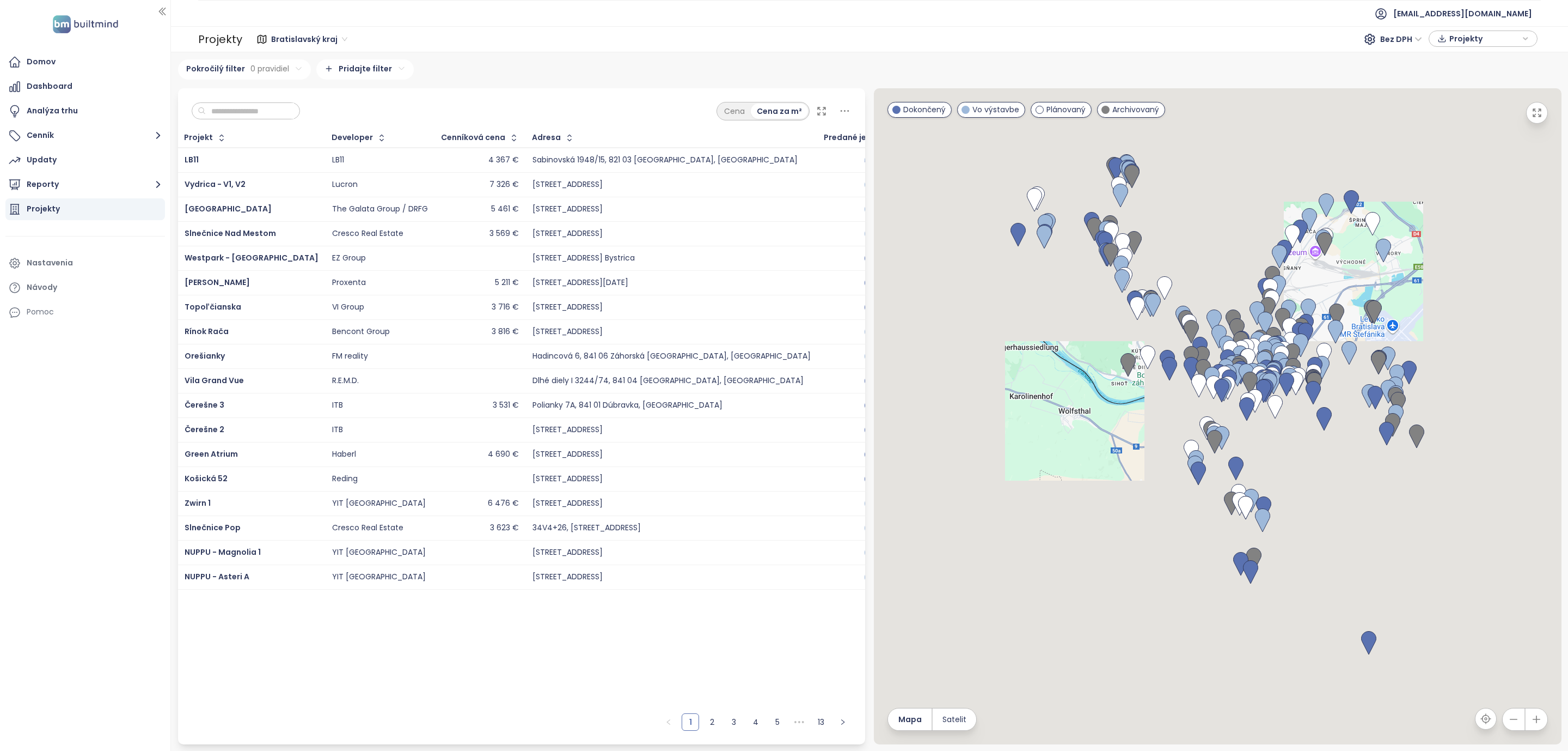
click at [242, 118] on input "text" at bounding box center [250, 111] width 88 height 16
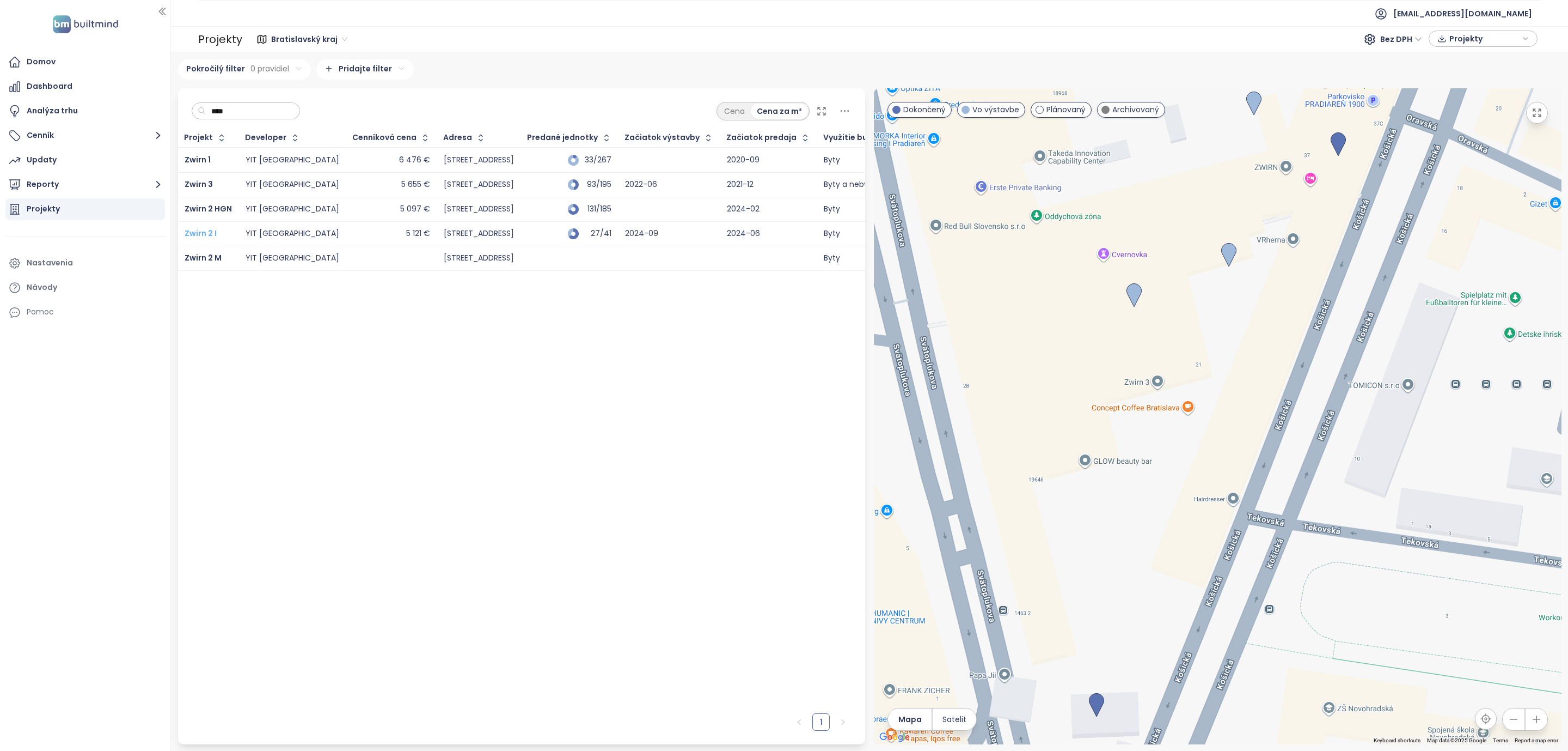
type input "****"
click at [69, 57] on div "Domov" at bounding box center [85, 62] width 159 height 22
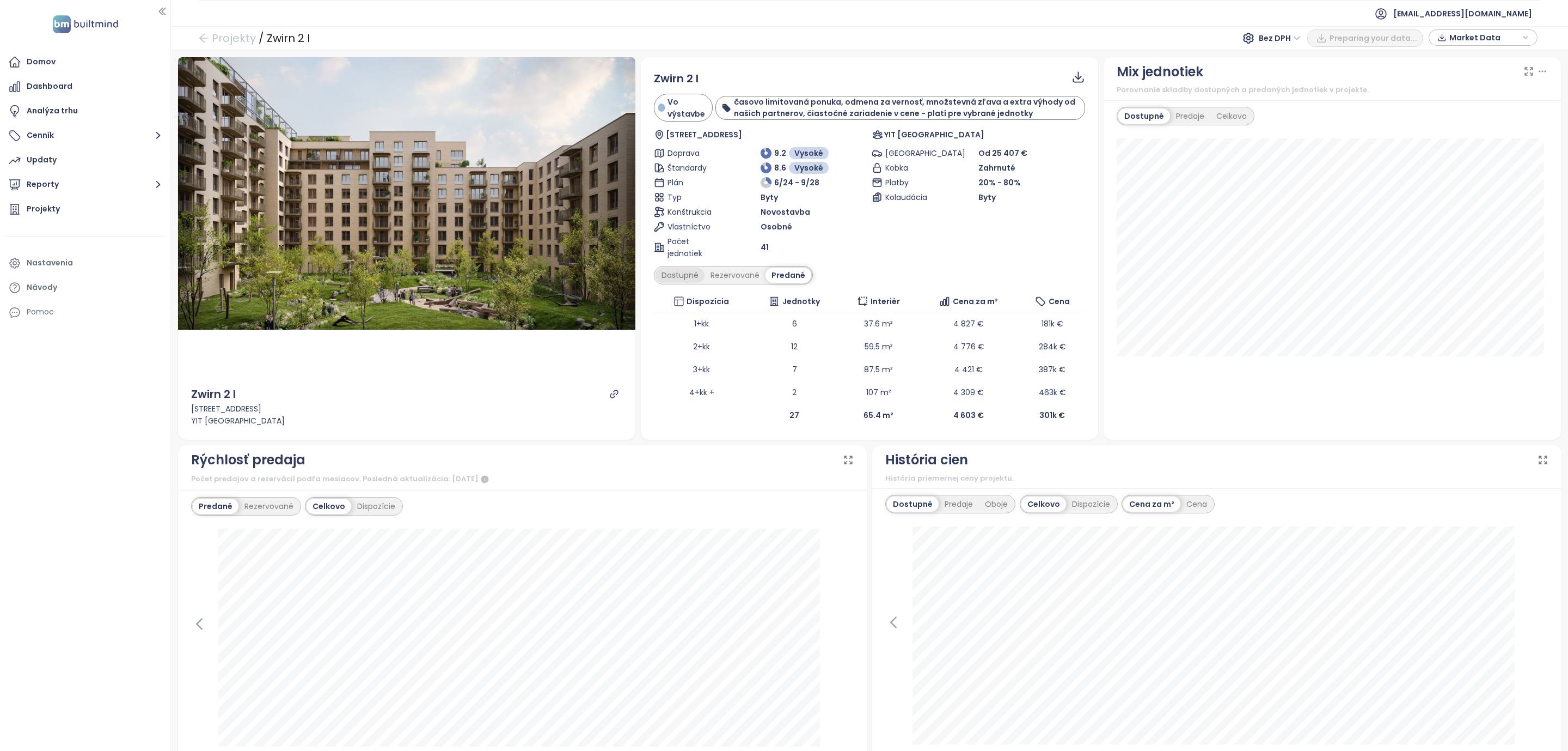
click at [677, 280] on div "Dostupné" at bounding box center [680, 275] width 49 height 15
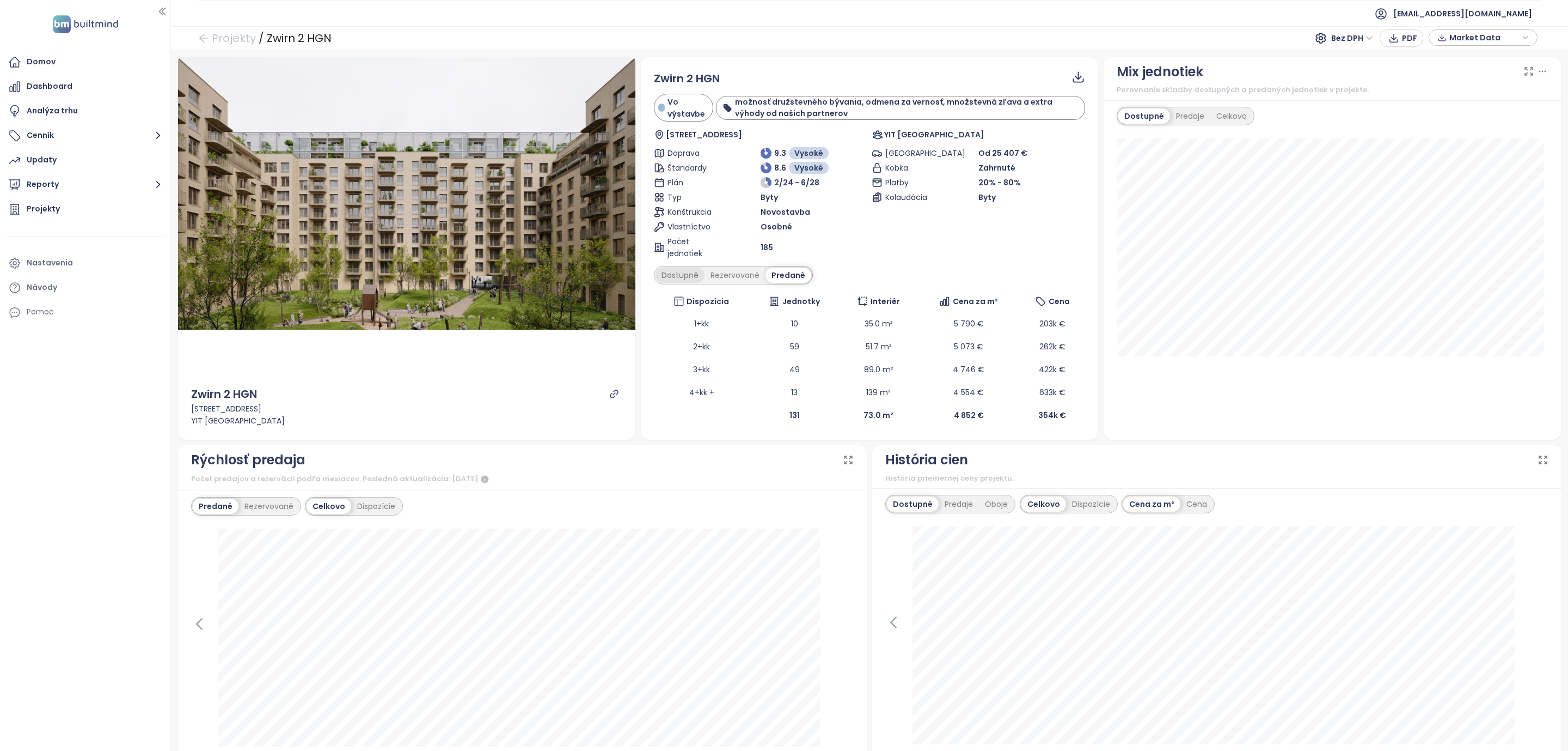
click at [684, 275] on div "Dostupné" at bounding box center [680, 275] width 49 height 15
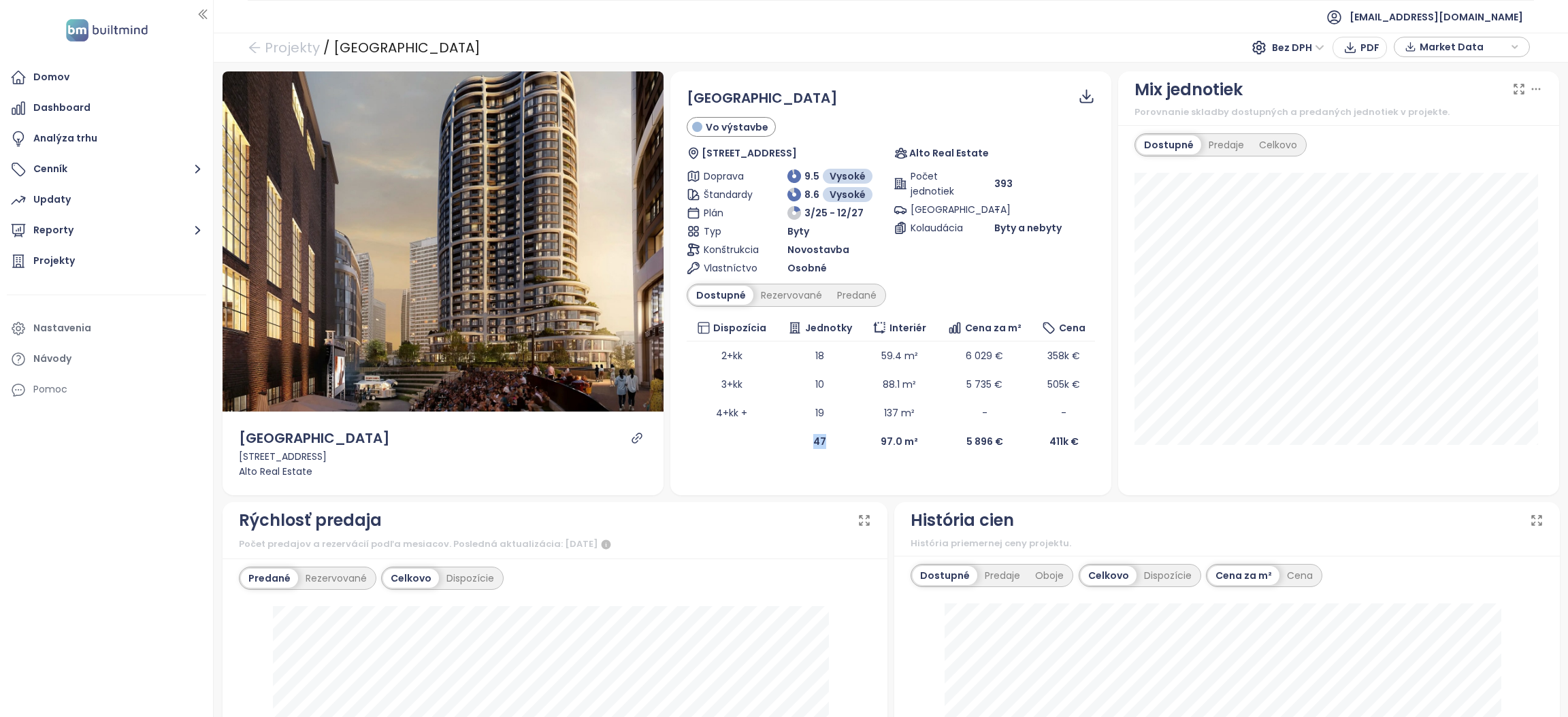
drag, startPoint x: 820, startPoint y: 442, endPoint x: 805, endPoint y: 439, distance: 15.3
click at [805, 439] on td "47" at bounding box center [819, 442] width 86 height 29
click at [784, 289] on div "Rezervované" at bounding box center [791, 295] width 76 height 19
click at [854, 291] on div "Predané" at bounding box center [857, 295] width 55 height 19
click at [697, 297] on div "Dostupné" at bounding box center [719, 295] width 61 height 19
